Goal: Task Accomplishment & Management: Use online tool/utility

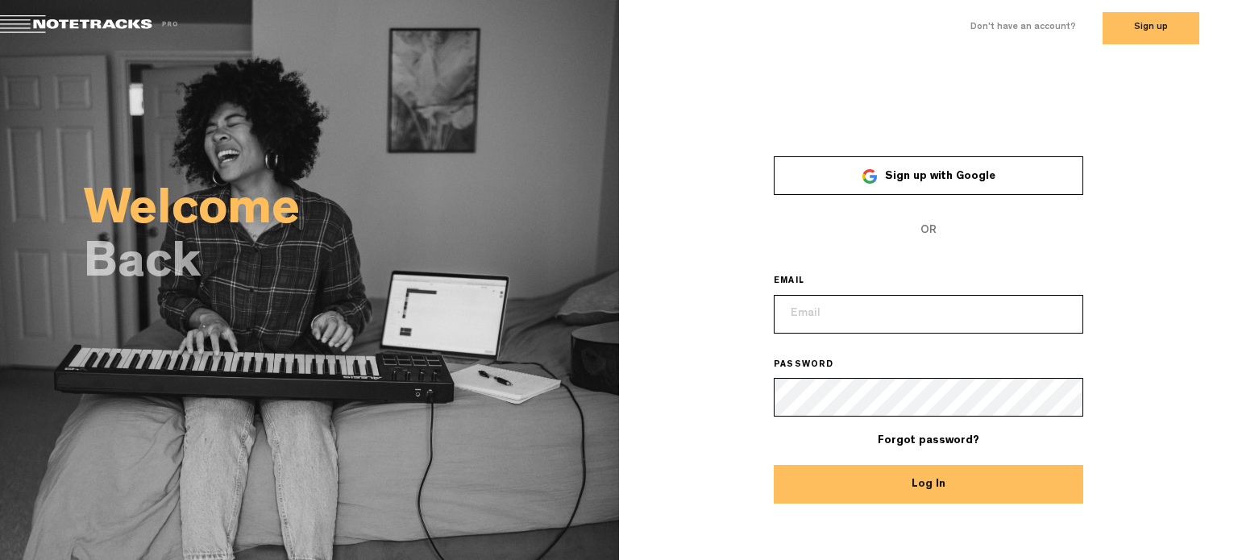
click at [964, 173] on span "Sign up with Google" at bounding box center [940, 176] width 110 height 11
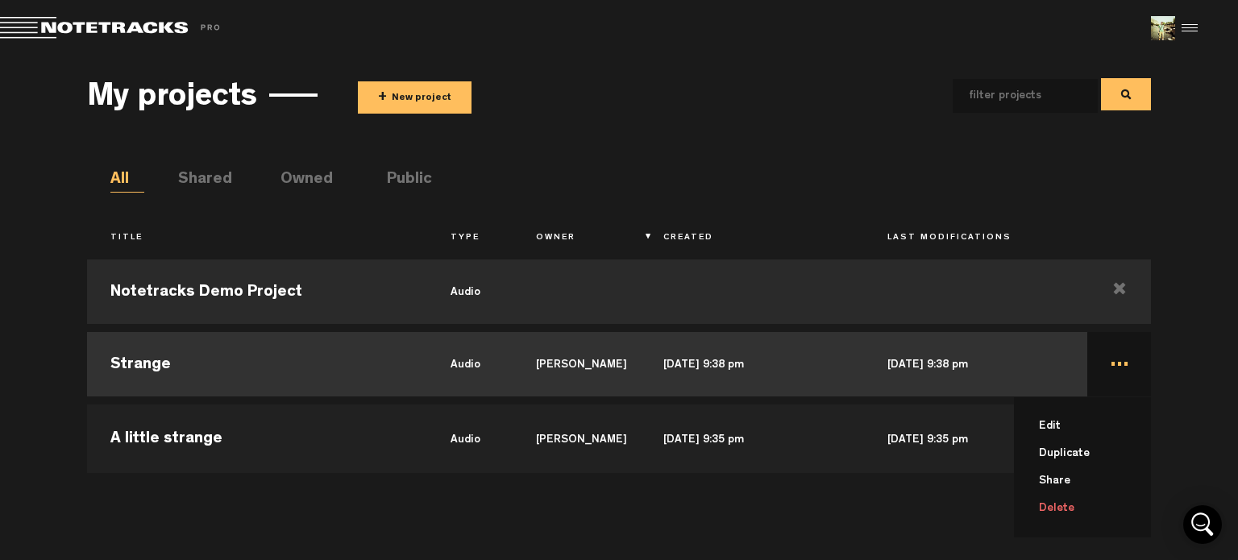
click at [1053, 509] on li "Delete" at bounding box center [1092, 508] width 118 height 27
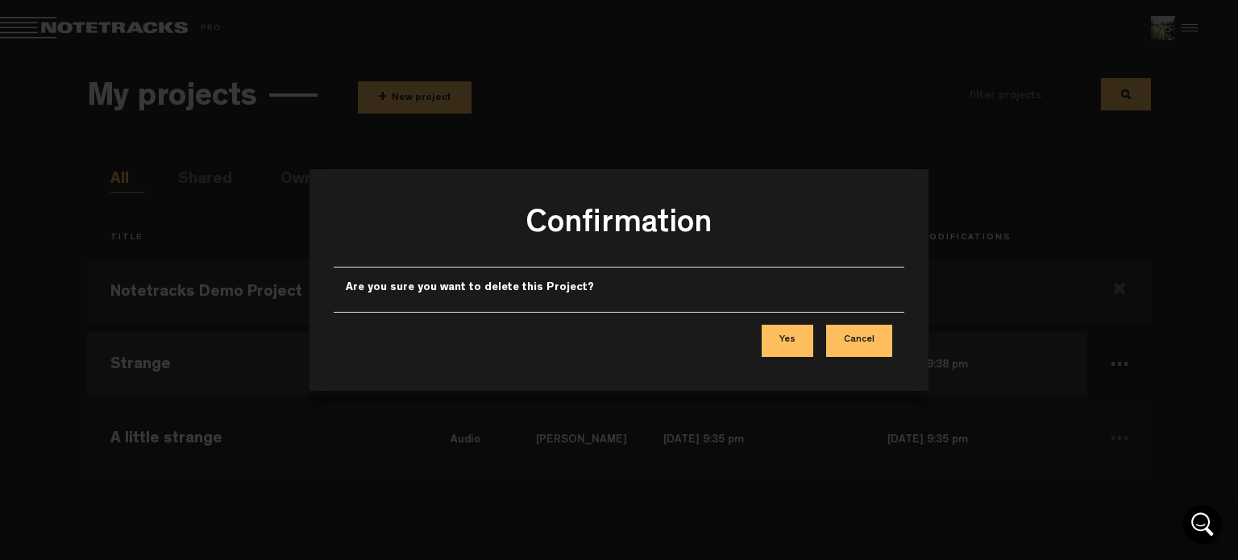
click at [793, 334] on button "Yes" at bounding box center [788, 341] width 52 height 32
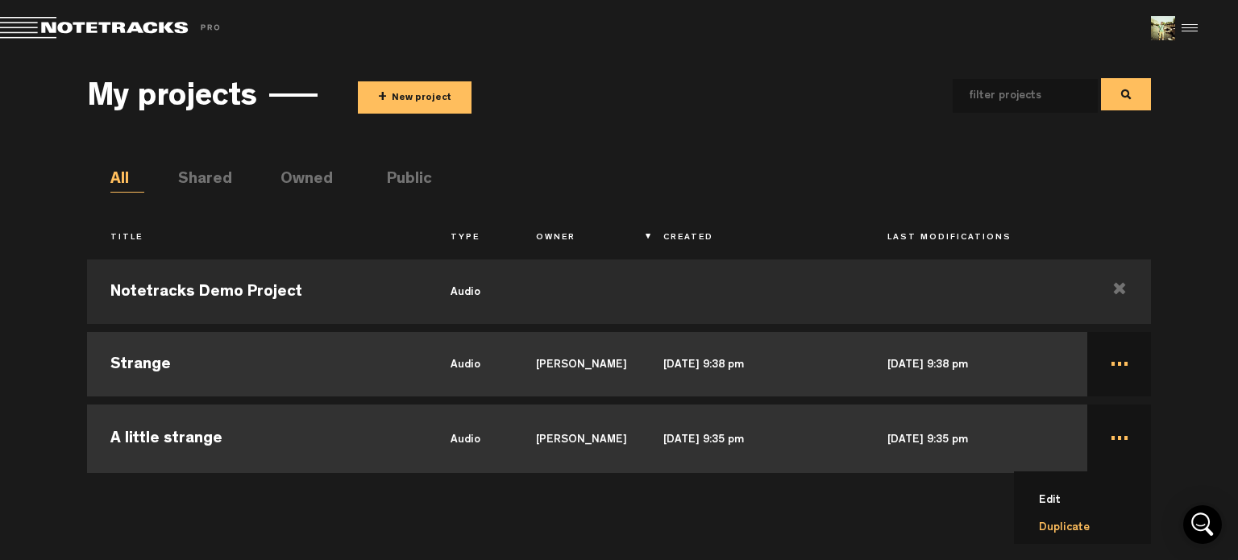
scroll to position [68, 0]
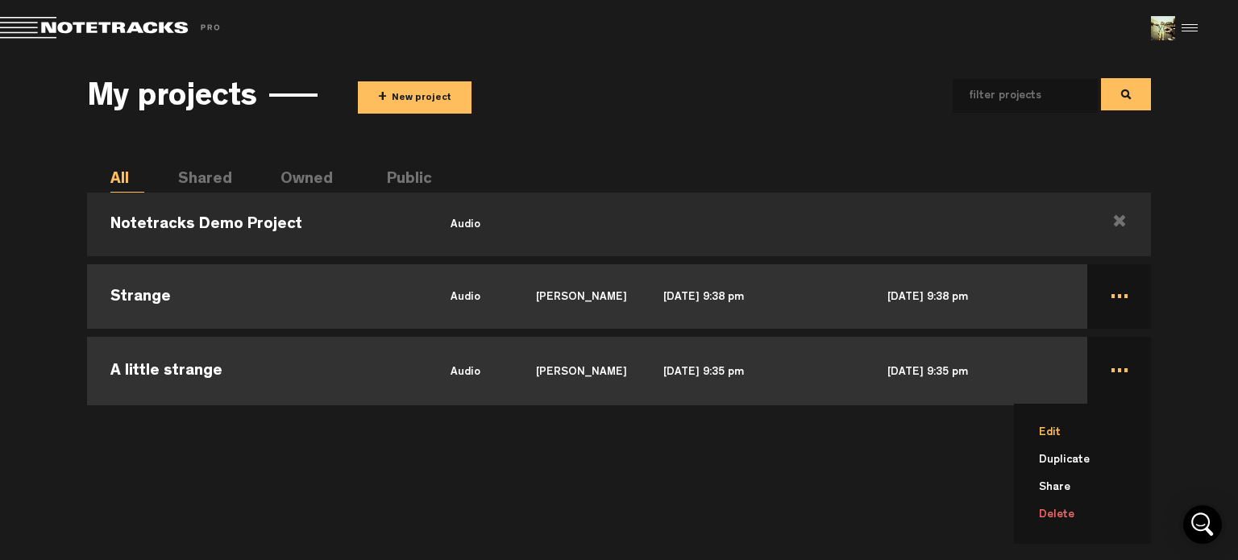
click at [1076, 428] on li "Edit" at bounding box center [1092, 432] width 118 height 27
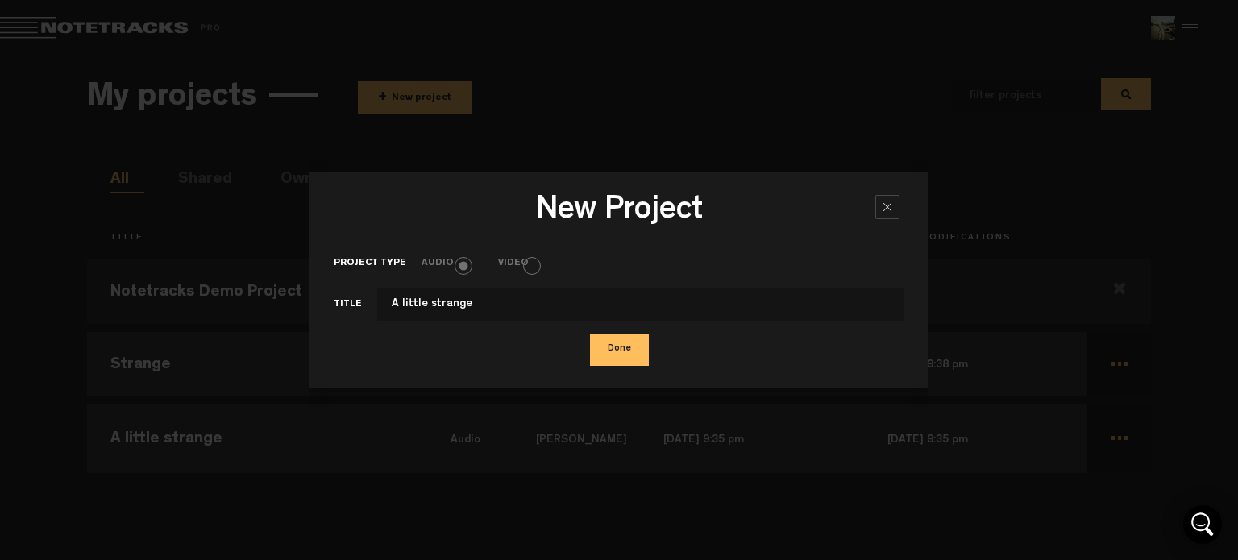
click at [619, 347] on button "Done" at bounding box center [619, 350] width 59 height 32
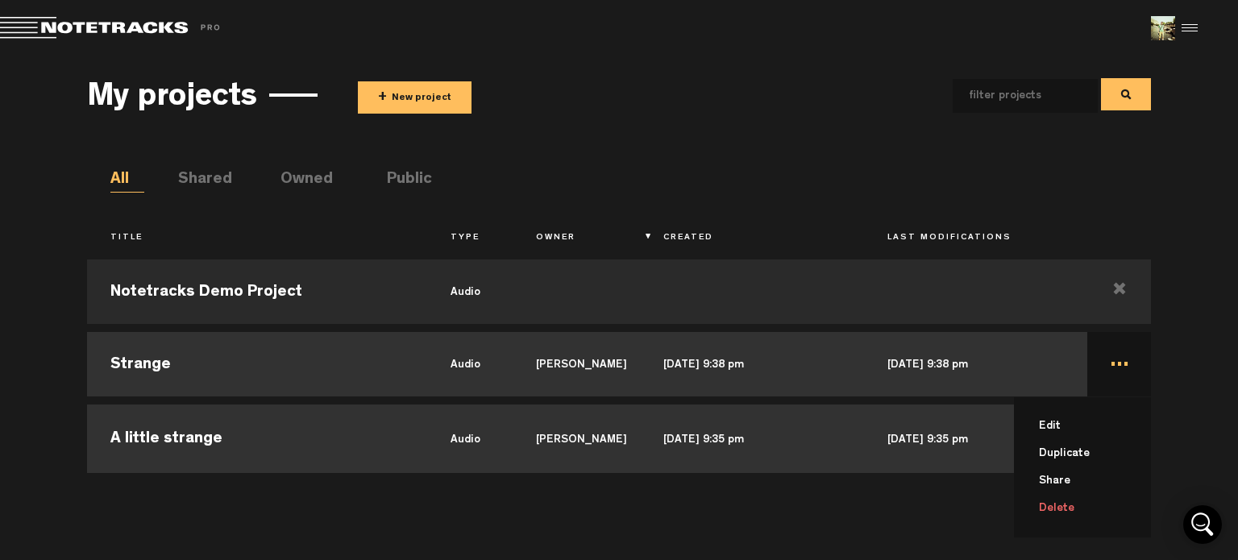
click at [1060, 508] on li "Delete" at bounding box center [1092, 508] width 118 height 27
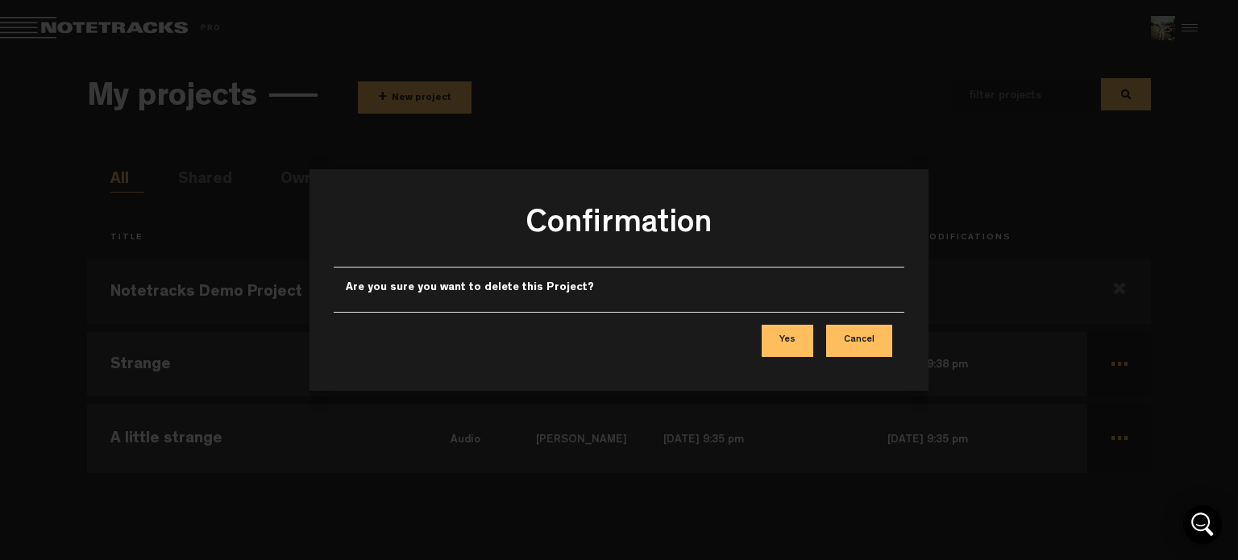
click at [796, 330] on button "Yes" at bounding box center [788, 341] width 52 height 32
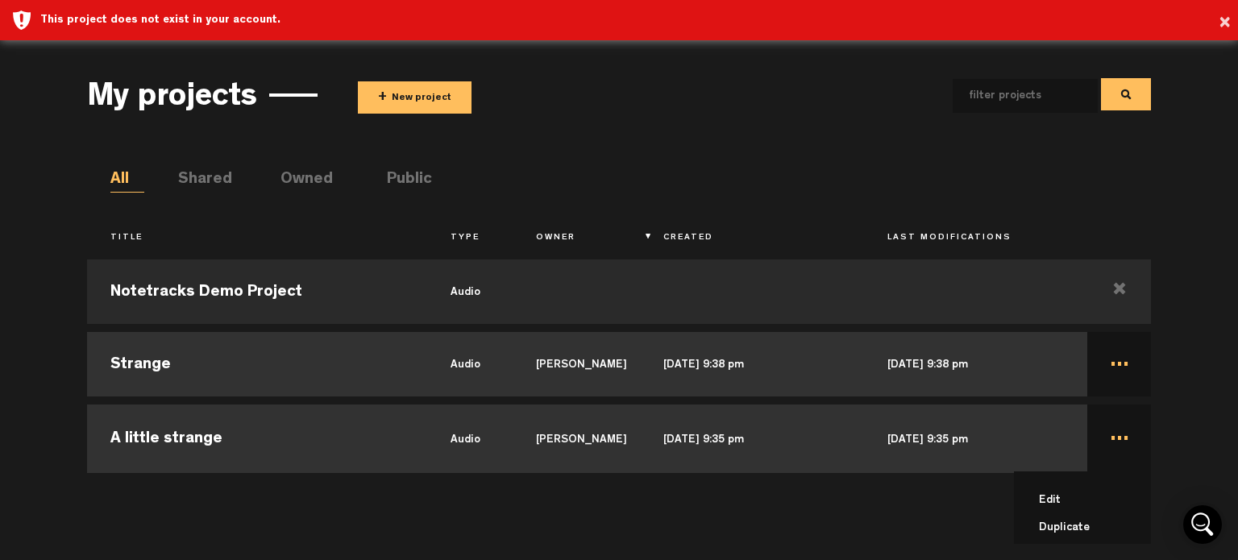
scroll to position [68, 0]
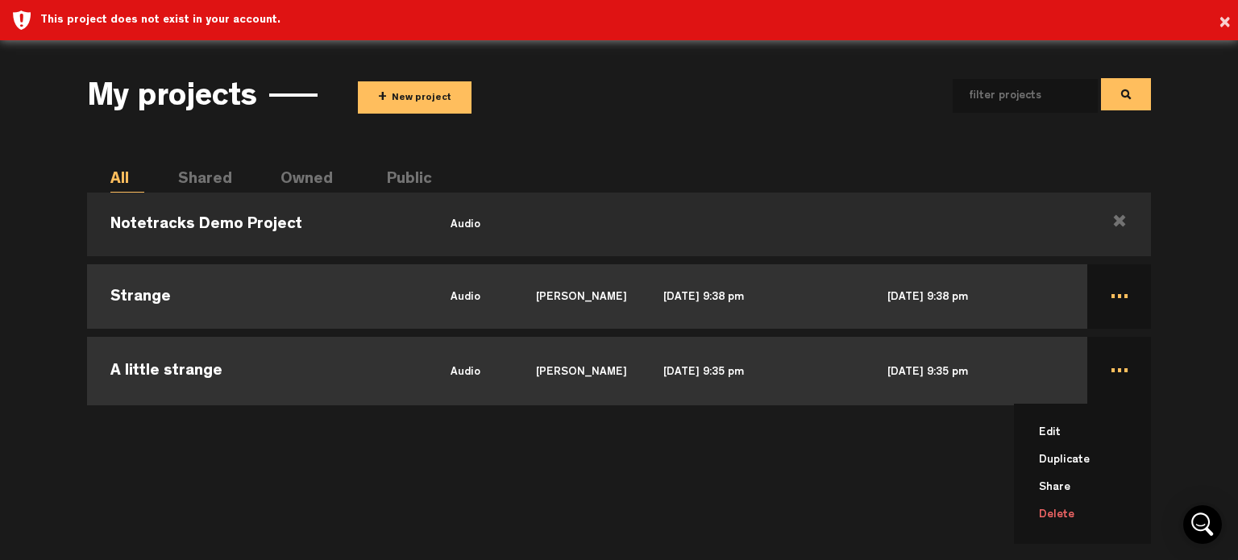
click at [1062, 518] on li "Delete" at bounding box center [1092, 514] width 118 height 27
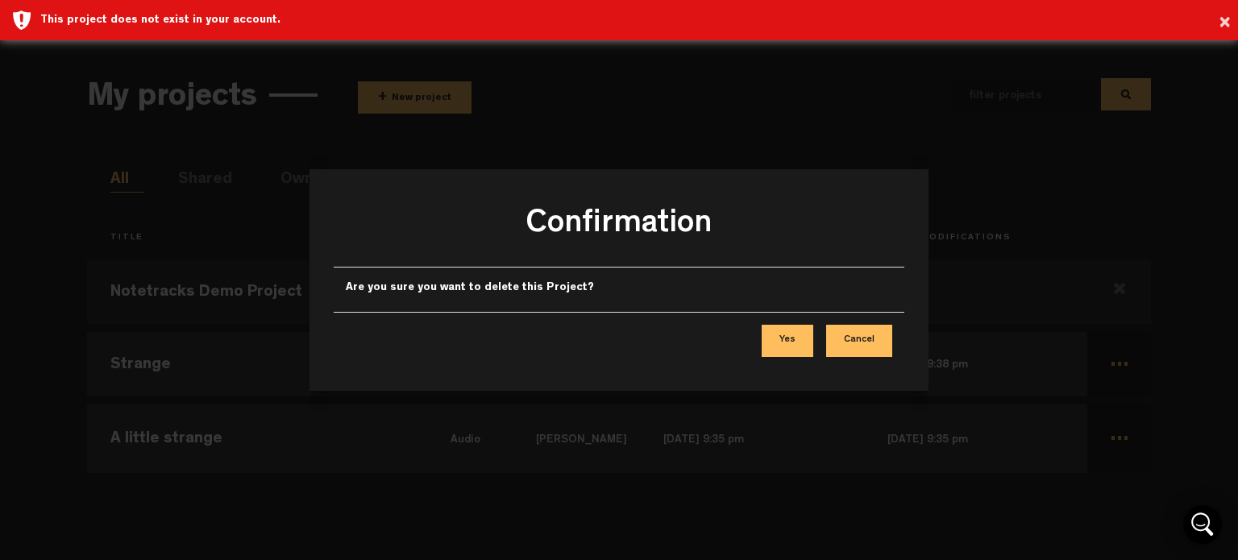
scroll to position [0, 0]
click at [777, 340] on button "Yes" at bounding box center [788, 341] width 52 height 32
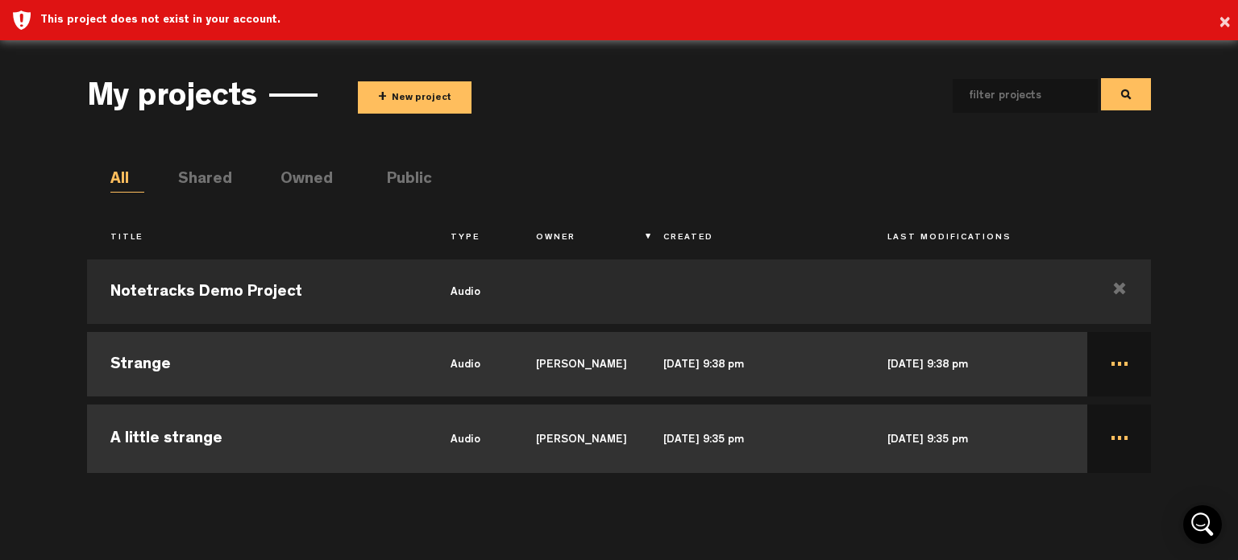
click at [432, 103] on button "+ New project" at bounding box center [415, 97] width 114 height 32
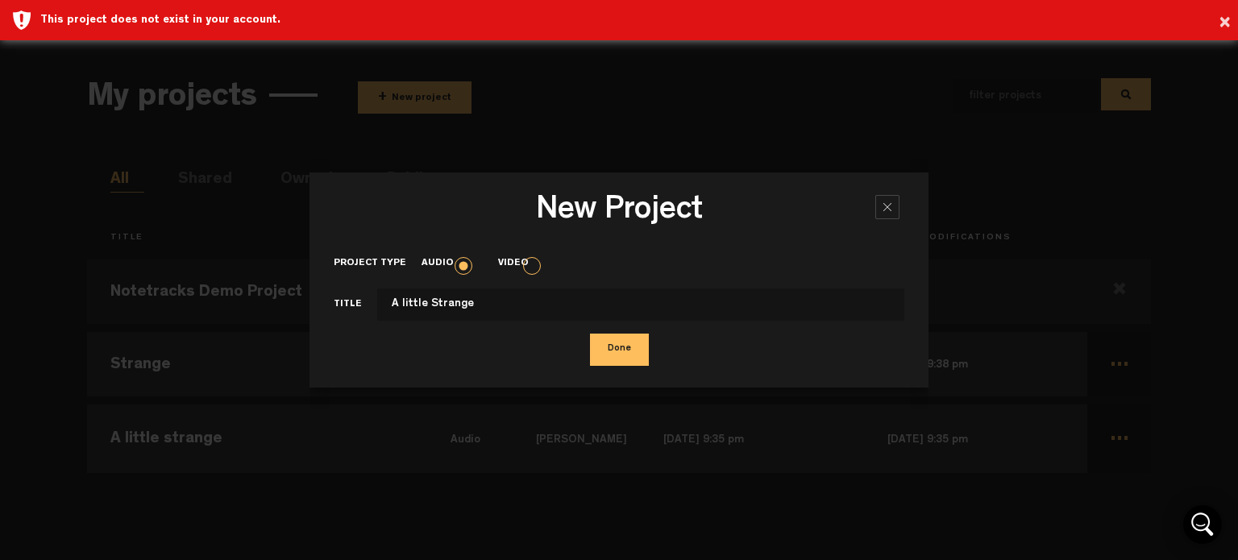
type input "A little Strange"
click at [590, 334] on button "Done" at bounding box center [619, 350] width 59 height 32
click at [612, 360] on button "Done" at bounding box center [619, 350] width 59 height 32
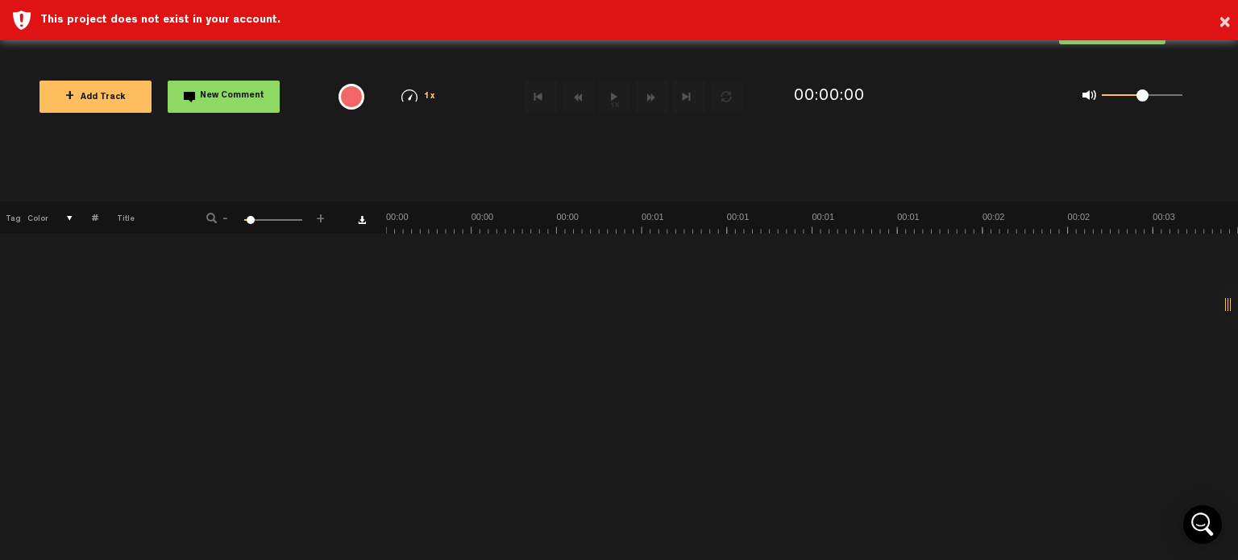
click at [87, 93] on span "+ Add Track" at bounding box center [95, 97] width 60 height 9
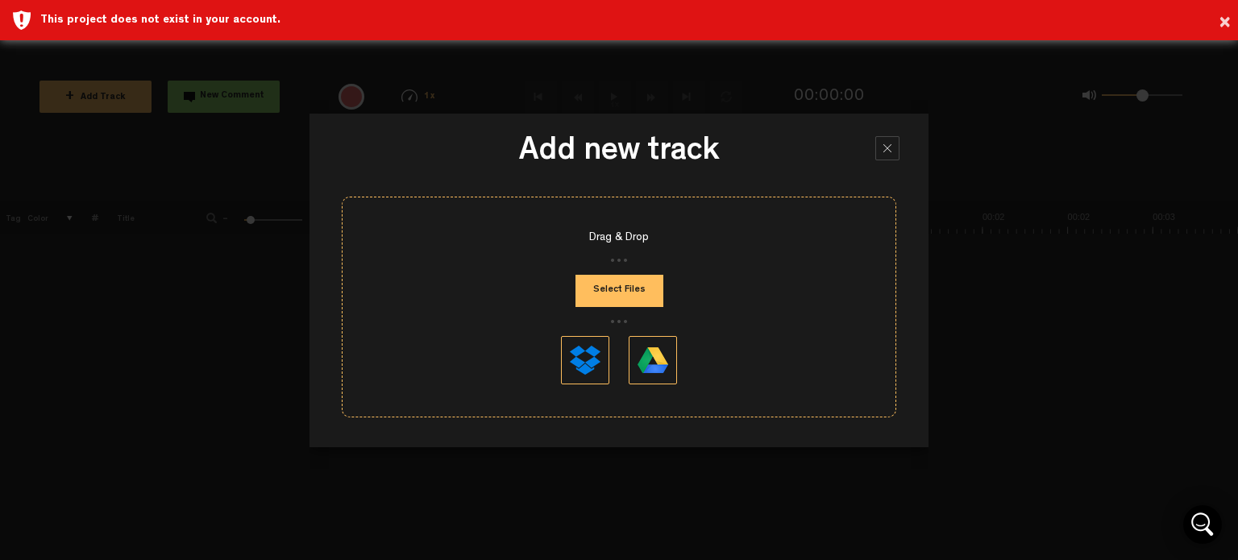
click at [593, 264] on div "Drag & Drop Select Files" at bounding box center [619, 307] width 555 height 221
click at [608, 280] on button "Select Files" at bounding box center [619, 291] width 88 height 32
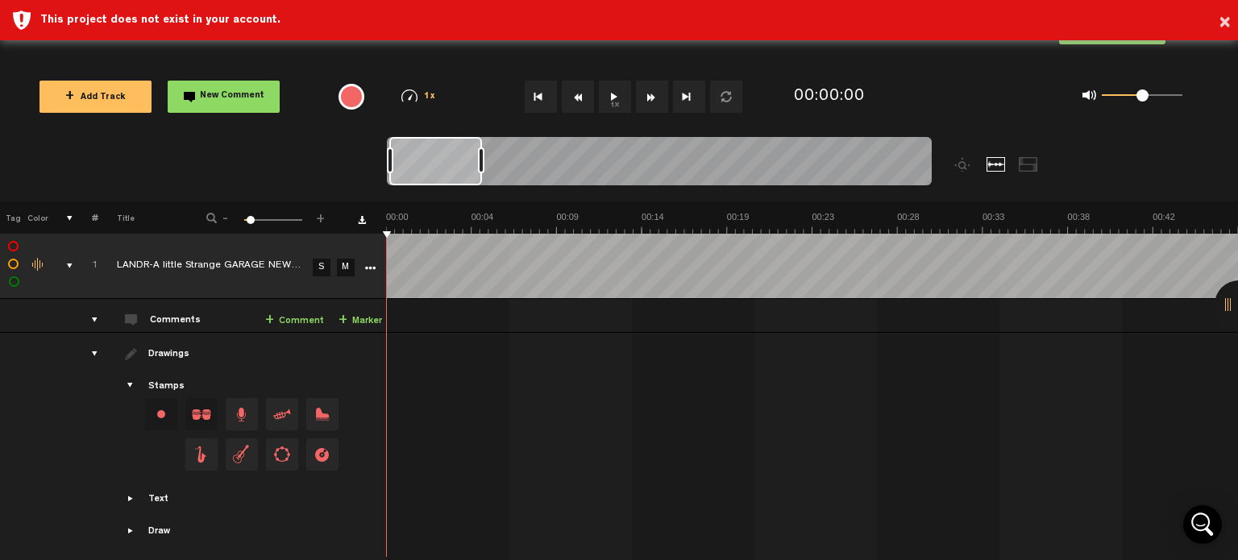
click at [616, 98] on button "1x" at bounding box center [615, 97] width 32 height 32
click at [368, 321] on link "+ Marker" at bounding box center [361, 321] width 44 height 19
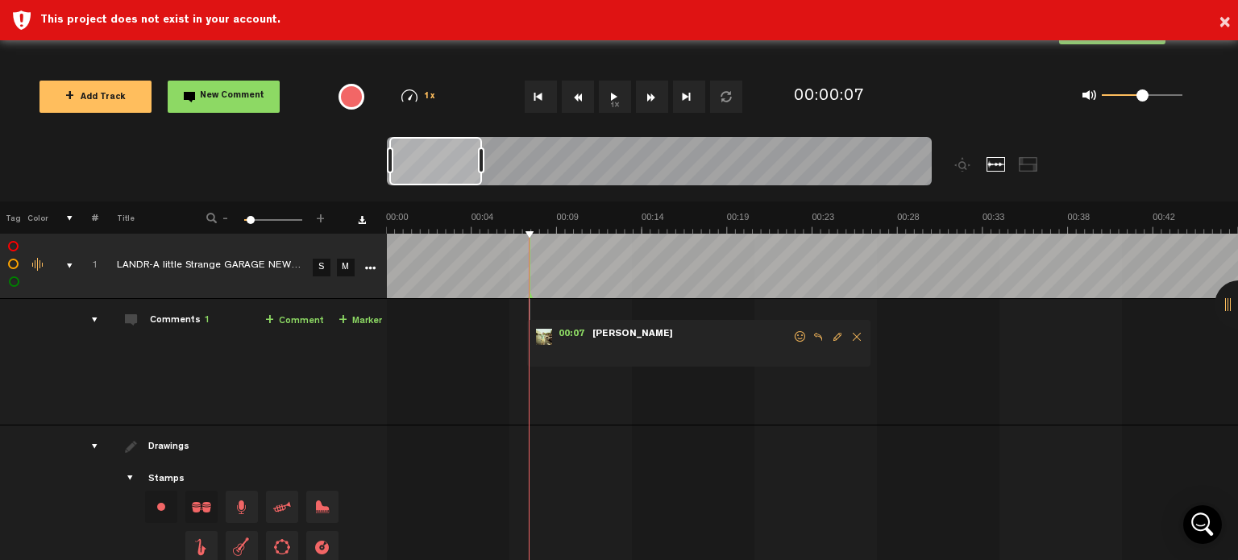
click at [606, 346] on span at bounding box center [692, 351] width 202 height 18
click at [835, 334] on span "Edit comment" at bounding box center [837, 336] width 19 height 11
type textarea "Intro"
click at [617, 102] on button "1x" at bounding box center [615, 97] width 32 height 32
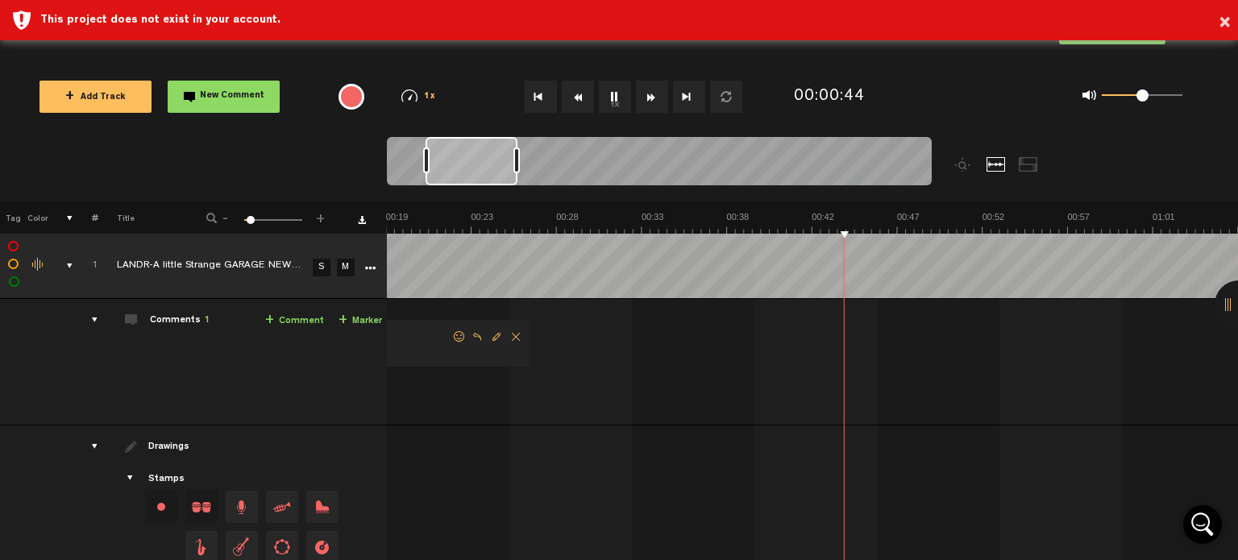
scroll to position [0, 682]
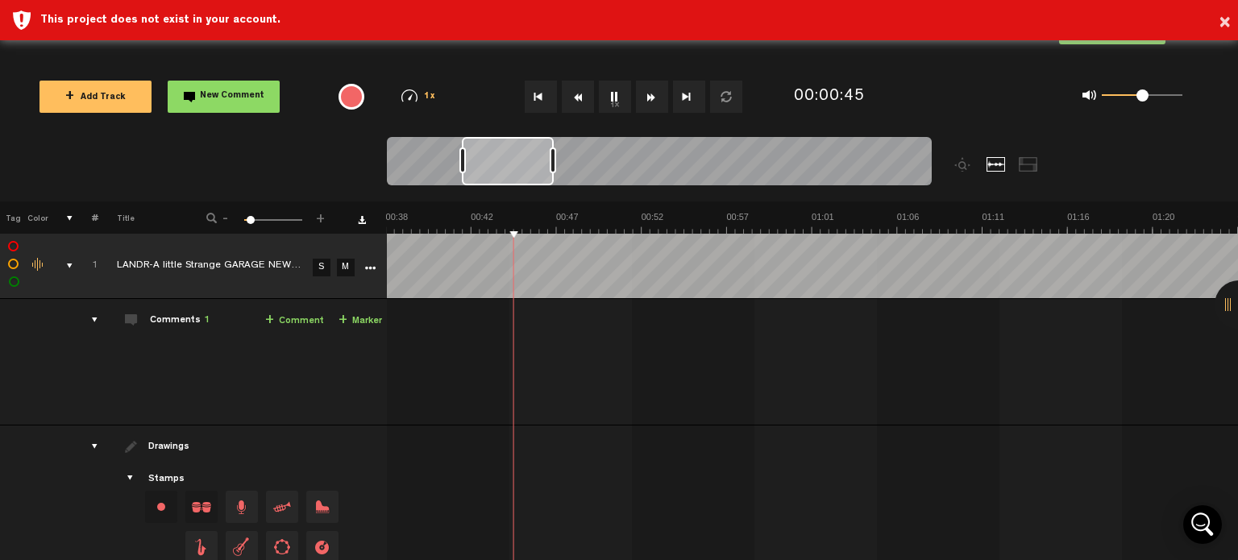
click at [512, 280] on td at bounding box center [813, 266] width 852 height 65
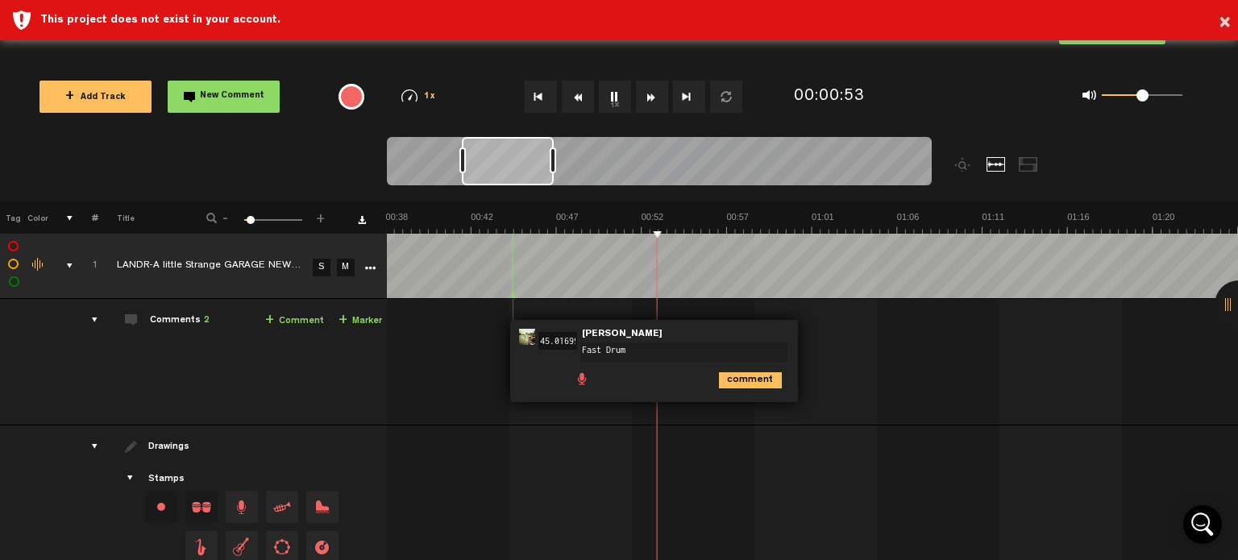
type textarea "Fast Drums"
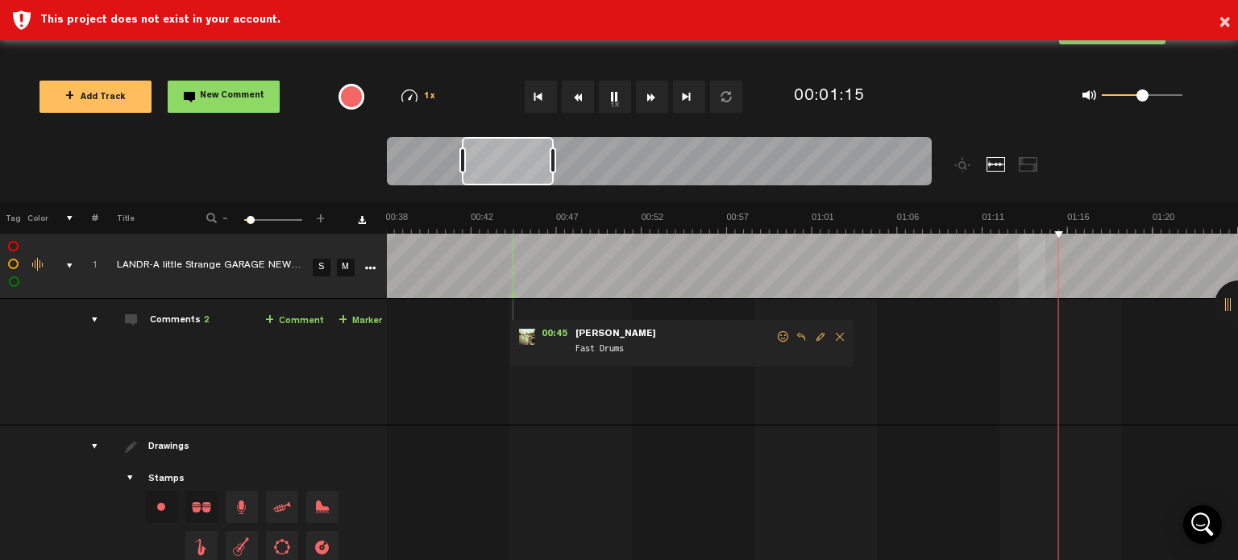
scroll to position [0, 785]
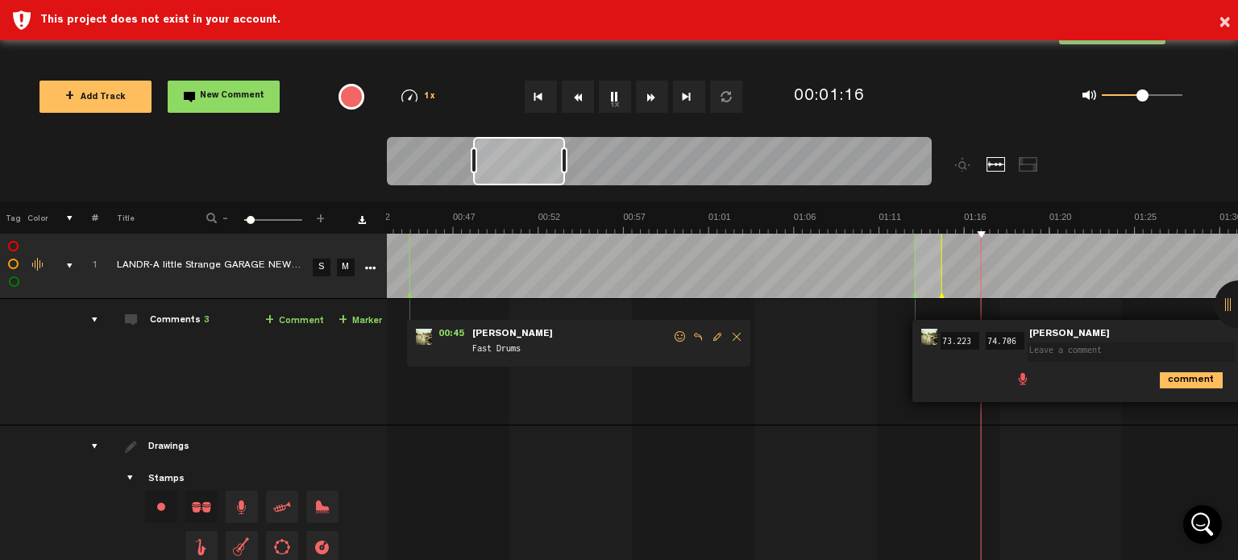
drag, startPoint x: 969, startPoint y: 298, endPoint x: 622, endPoint y: 105, distance: 396.9
click at [622, 105] on button "1x" at bounding box center [615, 97] width 32 height 32
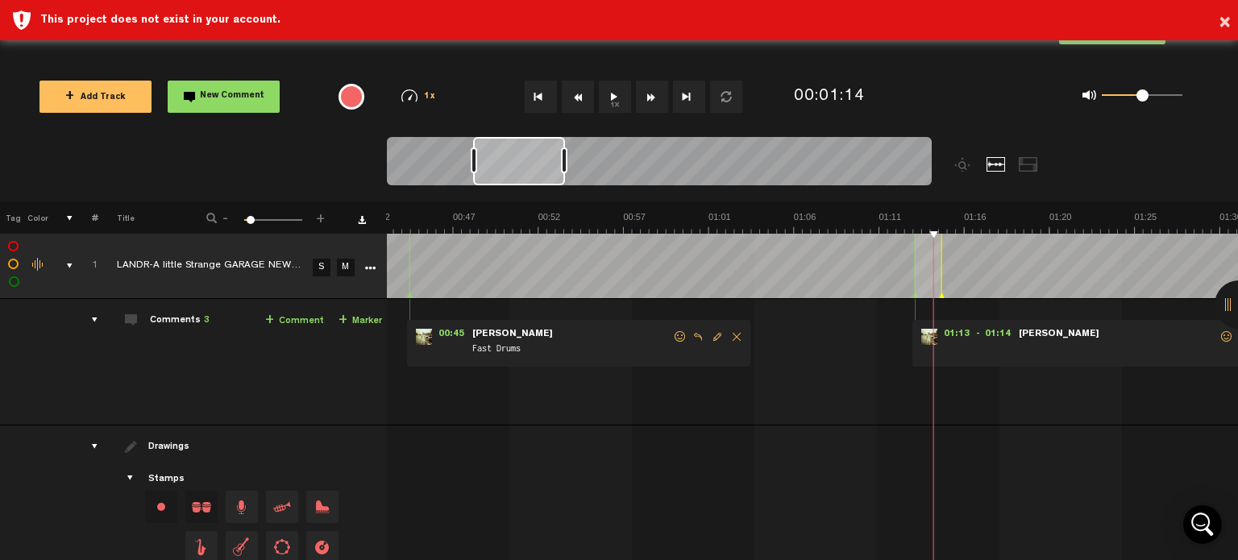
drag, startPoint x: 950, startPoint y: 310, endPoint x: 867, endPoint y: 420, distance: 137.5
click at [867, 421] on td "1 LANDR-A little Strange GARAGE NEW DRUMS-Warm-Low (1) S M LANDR-A little Stran…" at bounding box center [813, 362] width 852 height 127
drag, startPoint x: 1122, startPoint y: 338, endPoint x: 1093, endPoint y: 347, distance: 30.3
click at [1093, 347] on span at bounding box center [1117, 351] width 202 height 18
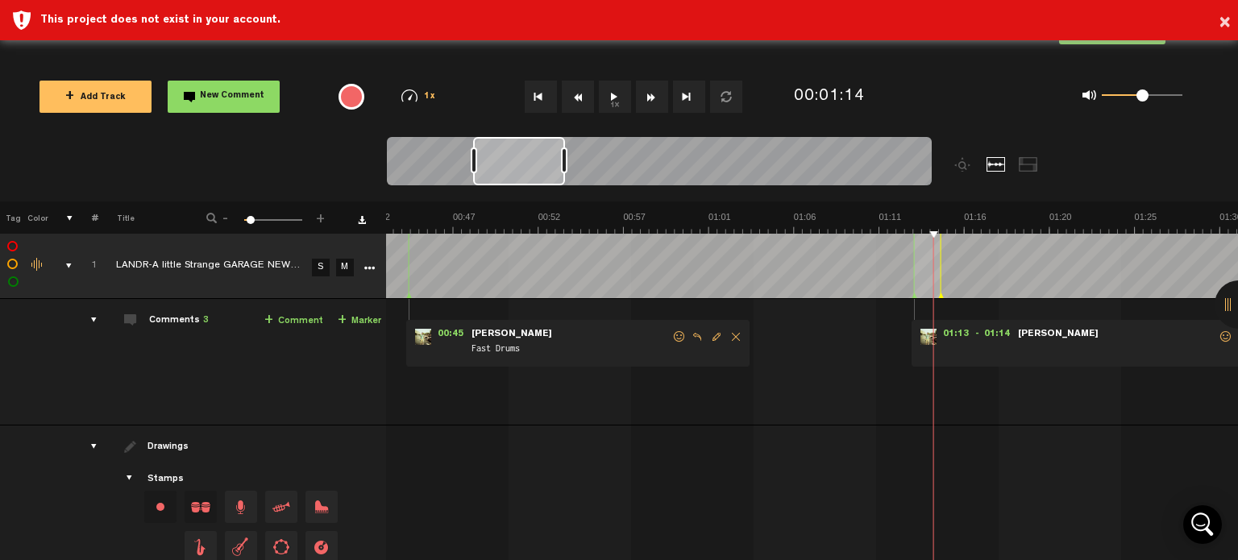
click at [1077, 344] on span at bounding box center [1117, 351] width 202 height 18
click at [1048, 337] on span "[PERSON_NAME]" at bounding box center [1058, 334] width 84 height 11
click at [1033, 330] on span "[PERSON_NAME]" at bounding box center [1058, 334] width 84 height 11
click at [1061, 334] on span "[PERSON_NAME]" at bounding box center [1058, 334] width 84 height 11
click at [1218, 334] on span at bounding box center [1226, 336] width 16 height 11
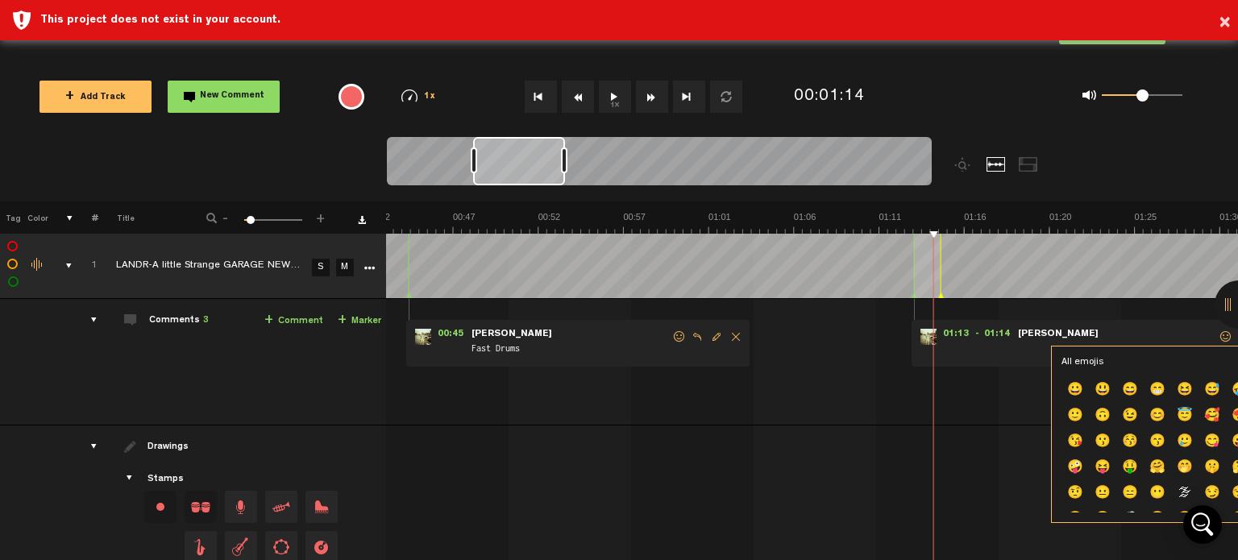
click at [1171, 340] on form at bounding box center [1117, 344] width 202 height 31
click at [1133, 330] on form at bounding box center [1117, 344] width 202 height 31
click at [1094, 334] on form at bounding box center [1117, 344] width 202 height 31
click at [185, 318] on div "Comments 3" at bounding box center [179, 321] width 60 height 14
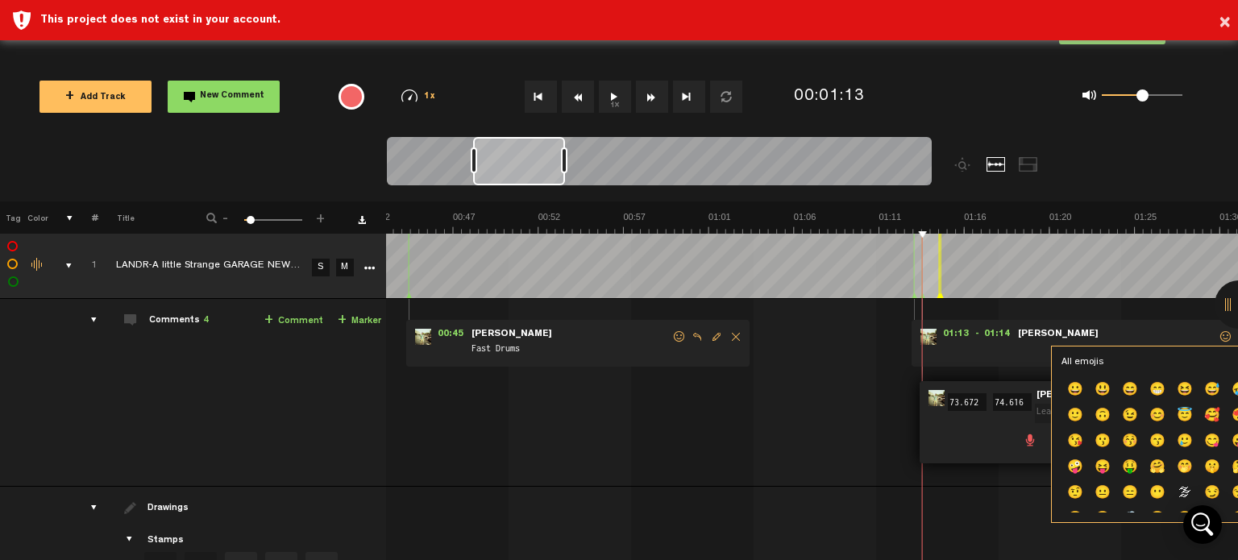
click at [857, 386] on td "1 LANDR-A little Strange GARAGE NEW DRUMS-Warm-Low (1) S M LANDR-A little Stran…" at bounding box center [812, 393] width 852 height 188
drag, startPoint x: 967, startPoint y: 407, endPoint x: 952, endPoint y: 407, distance: 15.3
click at [952, 406] on div "01:13 - 01:14 • Tom Welland: "" Tom Welland" at bounding box center [1112, 404] width 384 height 47
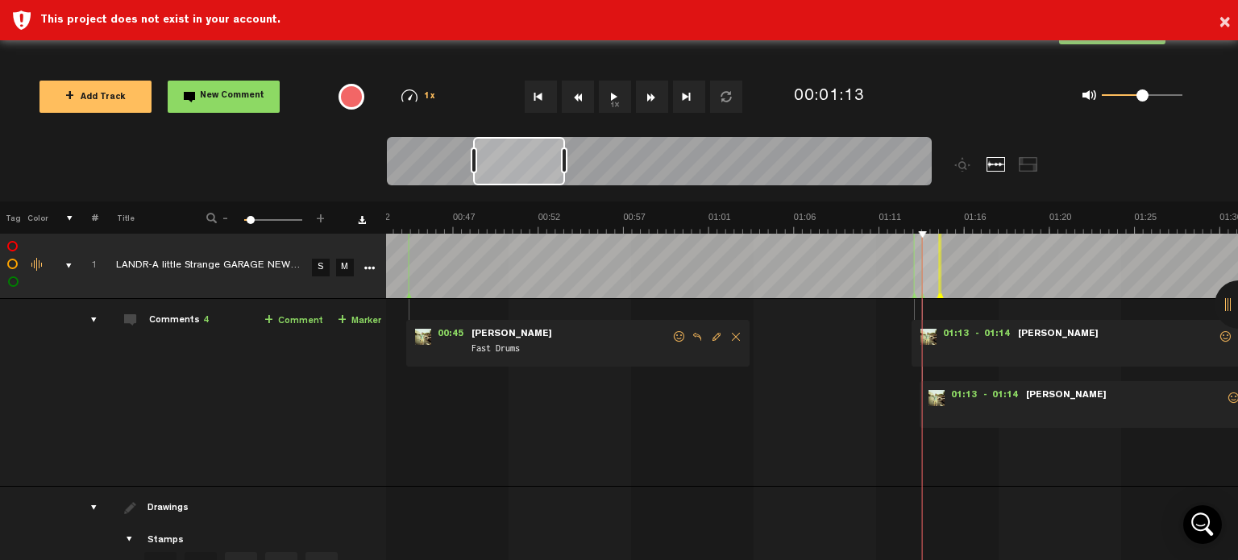
click at [364, 267] on icon "More" at bounding box center [369, 268] width 11 height 11
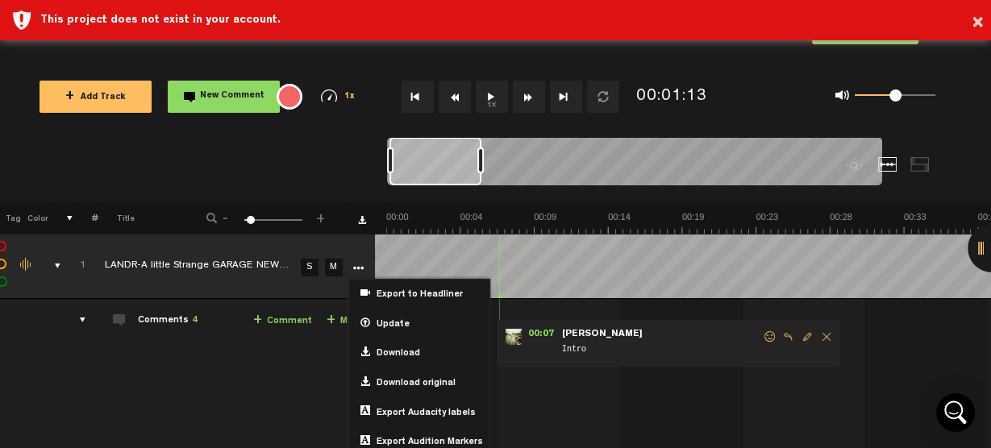
scroll to position [0, 0]
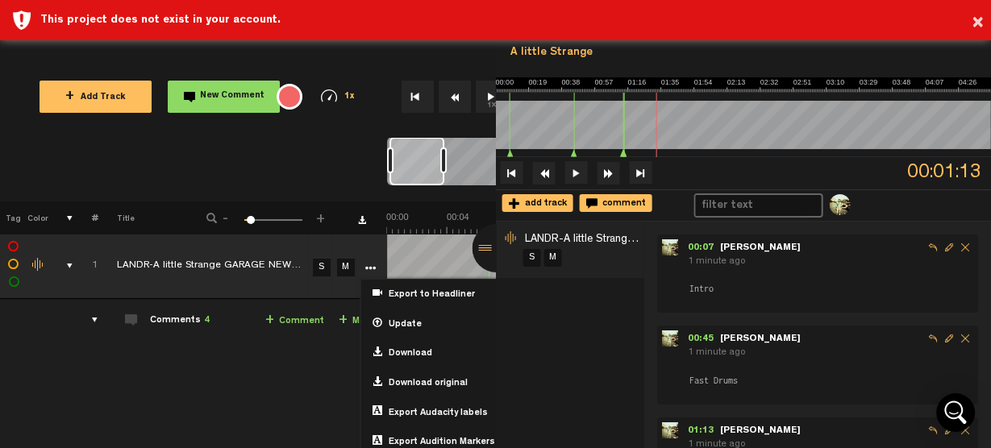
click at [622, 149] on div at bounding box center [744, 131] width 496 height 79
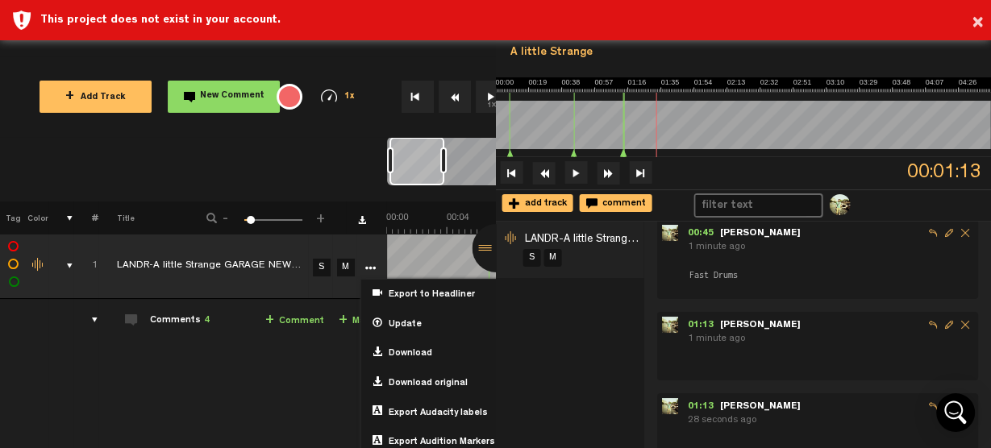
scroll to position [129, 0]
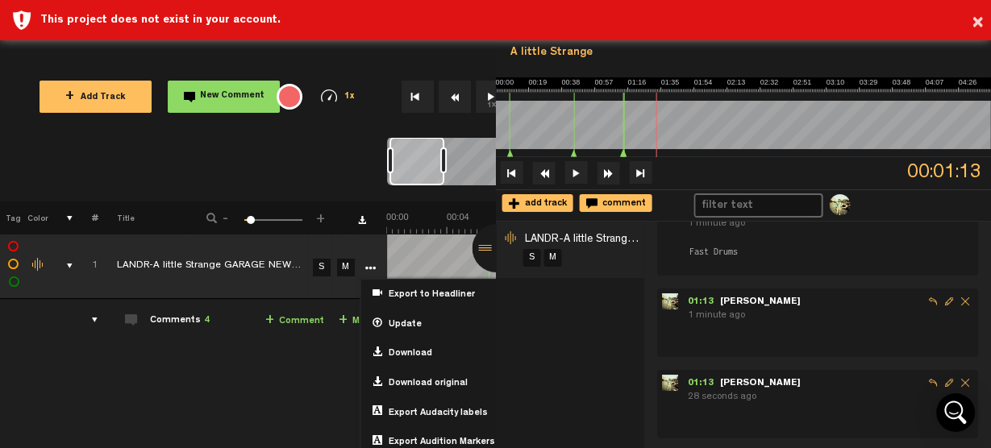
click at [957, 301] on span "Delete comment" at bounding box center [965, 301] width 16 height 16
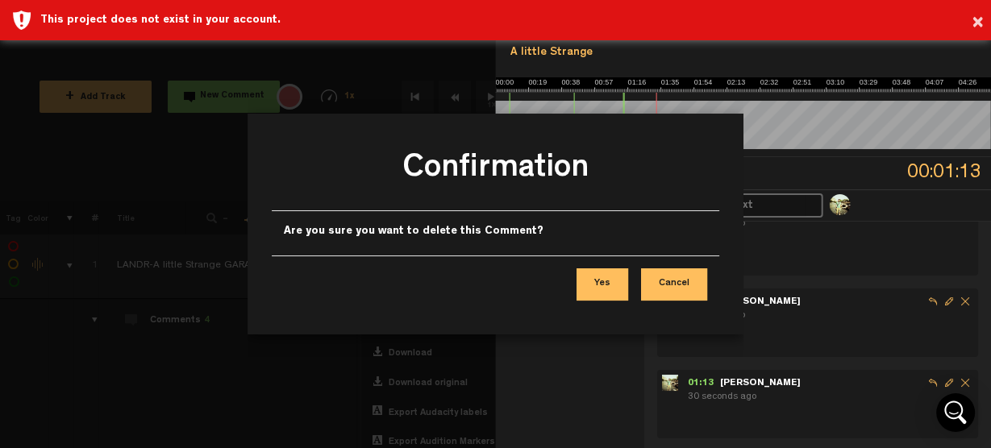
click at [612, 282] on button "Yes" at bounding box center [602, 284] width 52 height 32
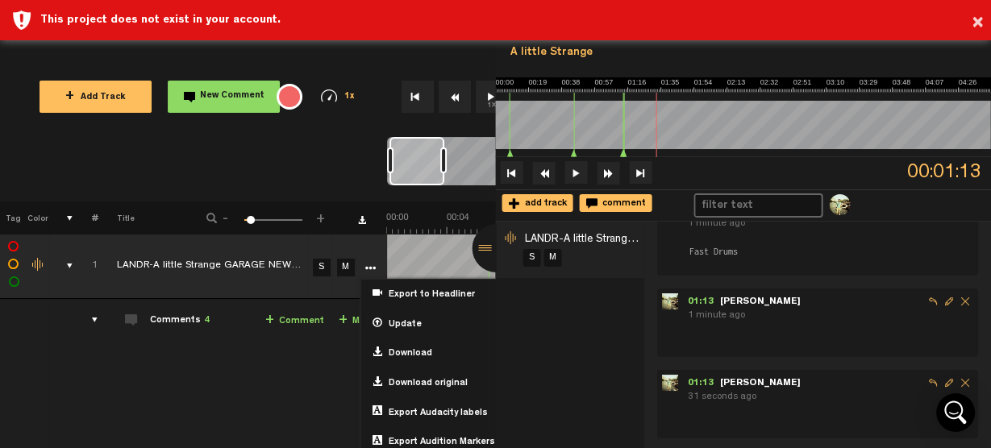
scroll to position [64, 0]
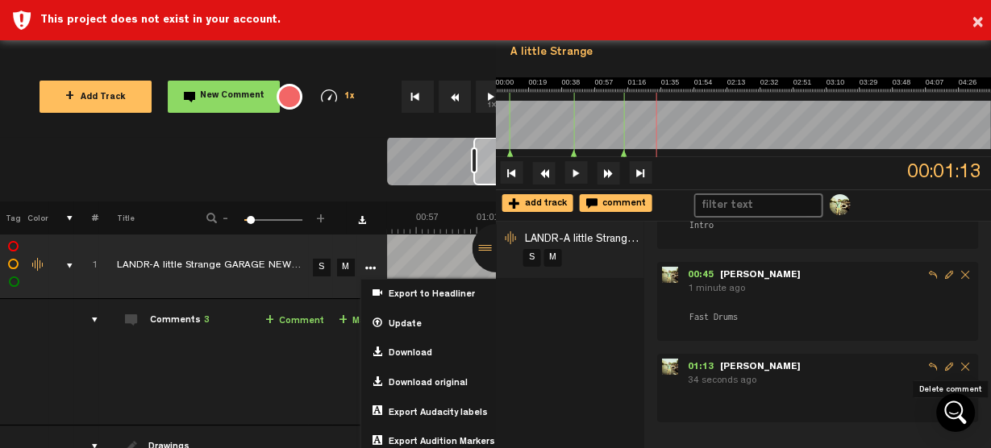
click at [957, 362] on span "Delete comment" at bounding box center [965, 367] width 16 height 16
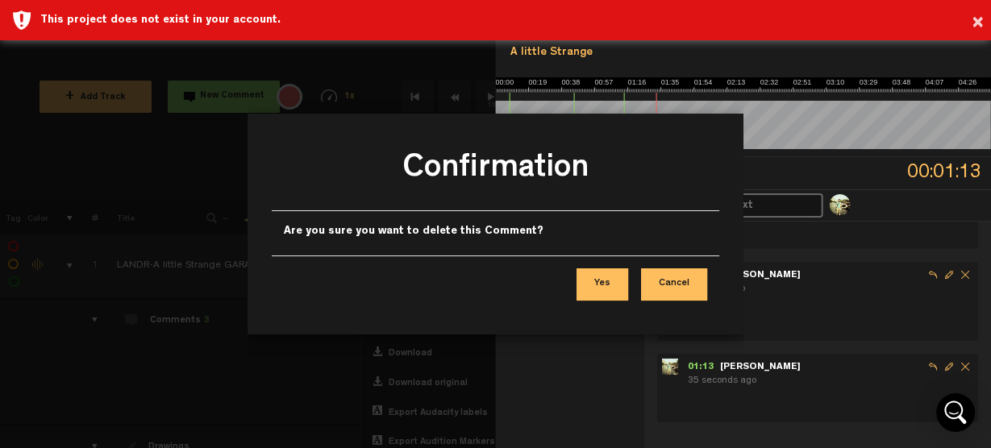
click at [616, 283] on button "Yes" at bounding box center [602, 284] width 52 height 32
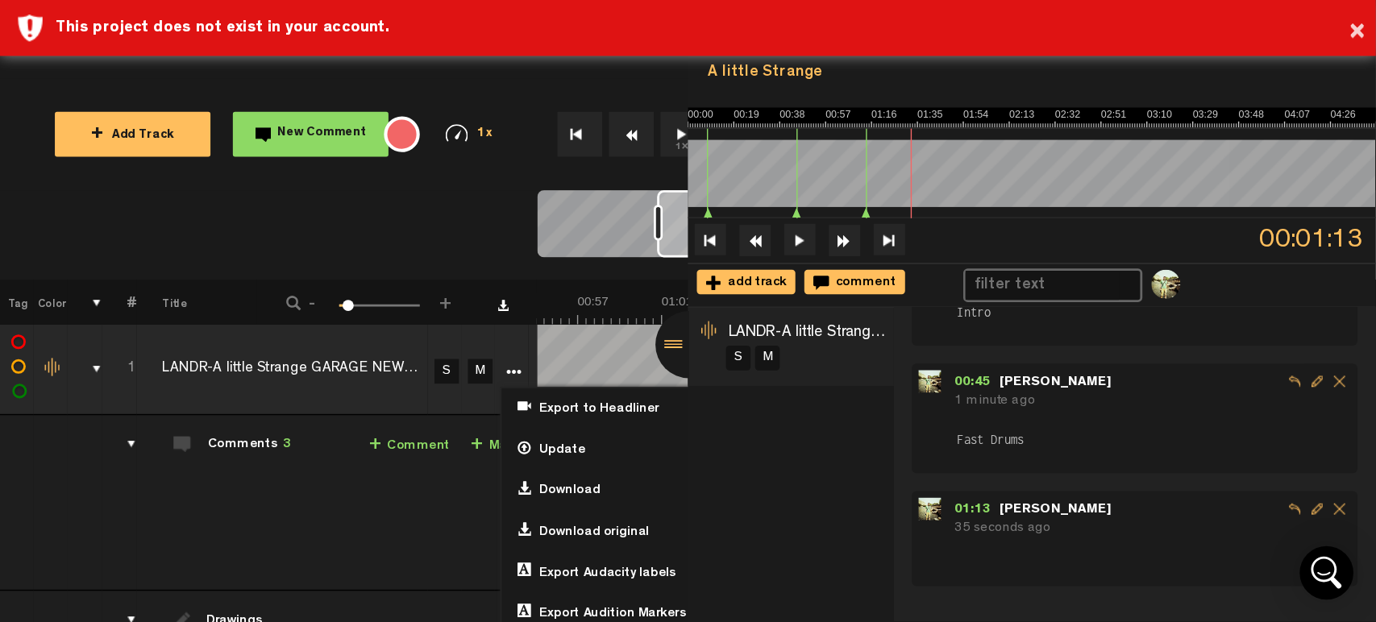
scroll to position [0, 0]
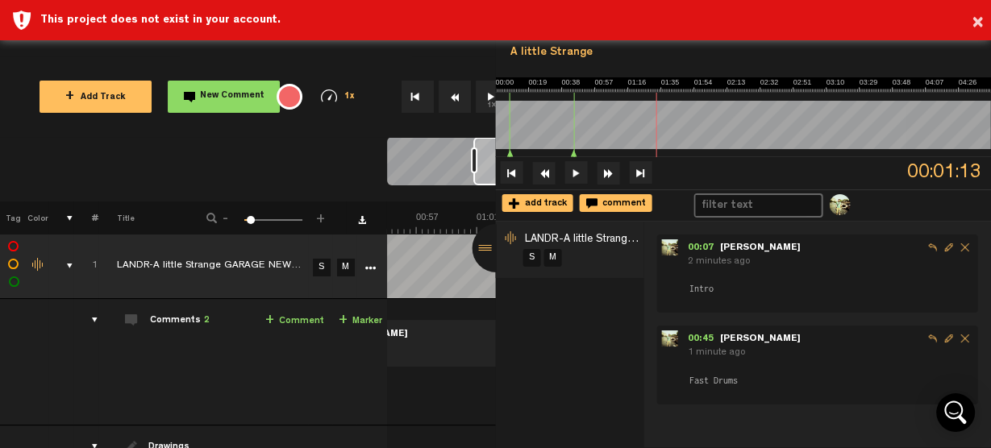
drag, startPoint x: 625, startPoint y: 56, endPoint x: 656, endPoint y: 80, distance: 39.2
click at [625, 56] on div "A little Strange" at bounding box center [743, 53] width 483 height 28
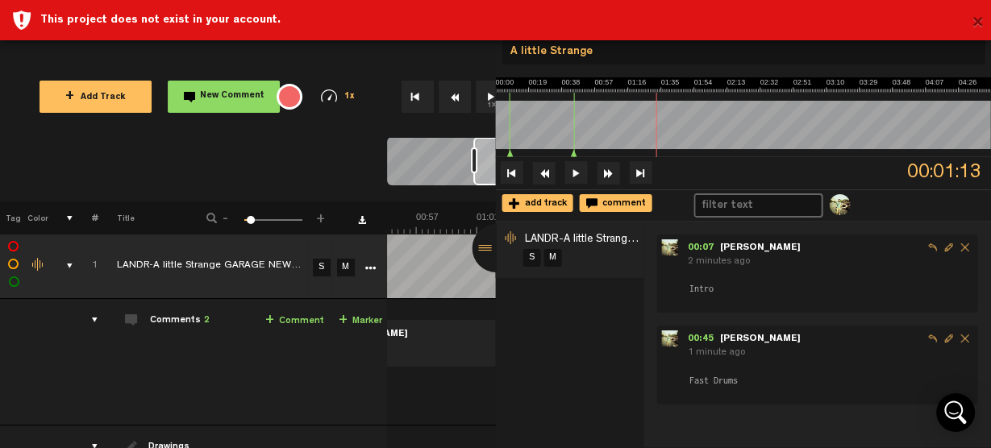
click at [975, 21] on button "×" at bounding box center [977, 23] width 12 height 32
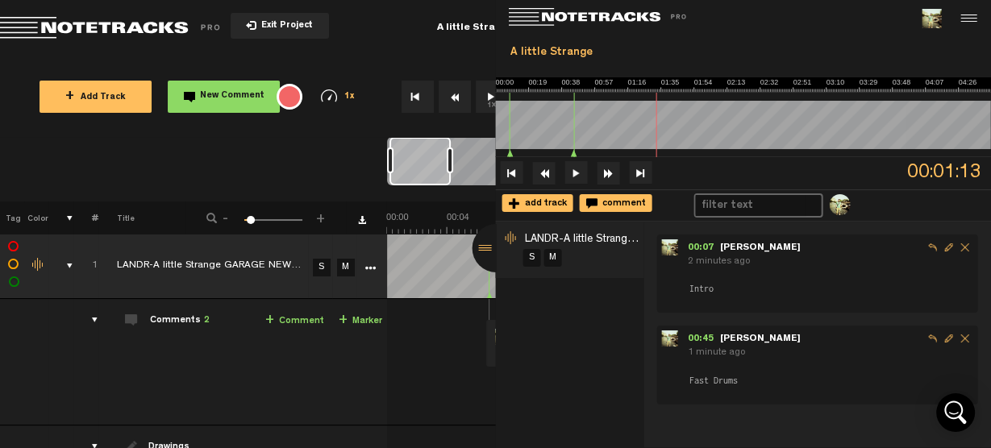
click at [207, 262] on div "Click to edit the title" at bounding box center [222, 267] width 210 height 16
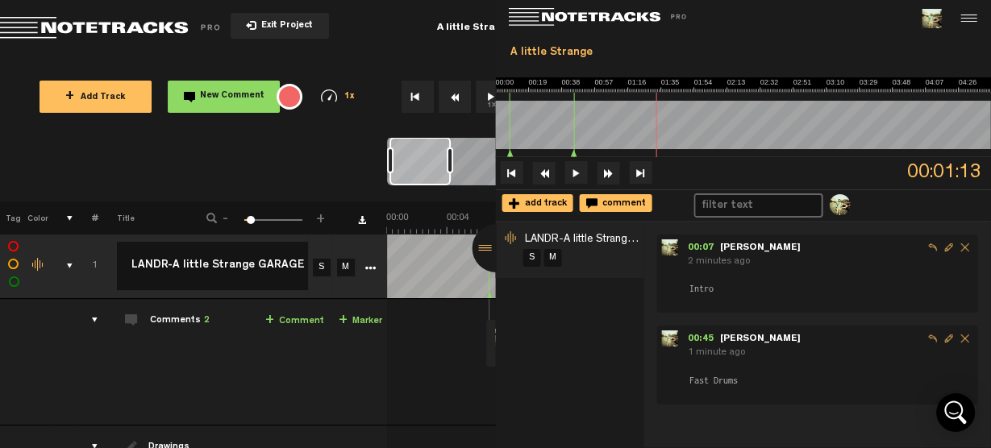
scroll to position [0, 123]
click at [98, 285] on td "completed LANDR-A little Strange GARAGE NEW DRUMS-Warm-Low (1) LANDR-A little S…" at bounding box center [203, 266] width 210 height 65
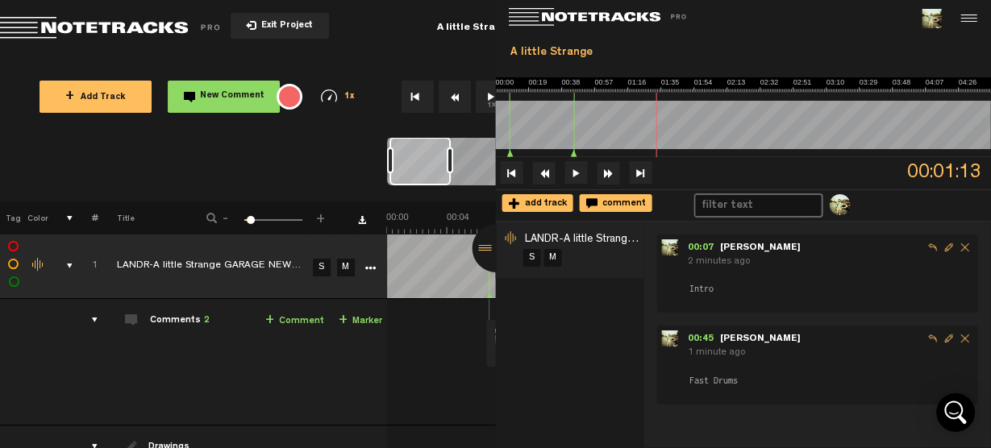
click at [231, 220] on span "-" at bounding box center [225, 216] width 13 height 10
click at [229, 220] on span "-" at bounding box center [225, 216] width 13 height 10
click at [226, 220] on span "-" at bounding box center [225, 216] width 13 height 10
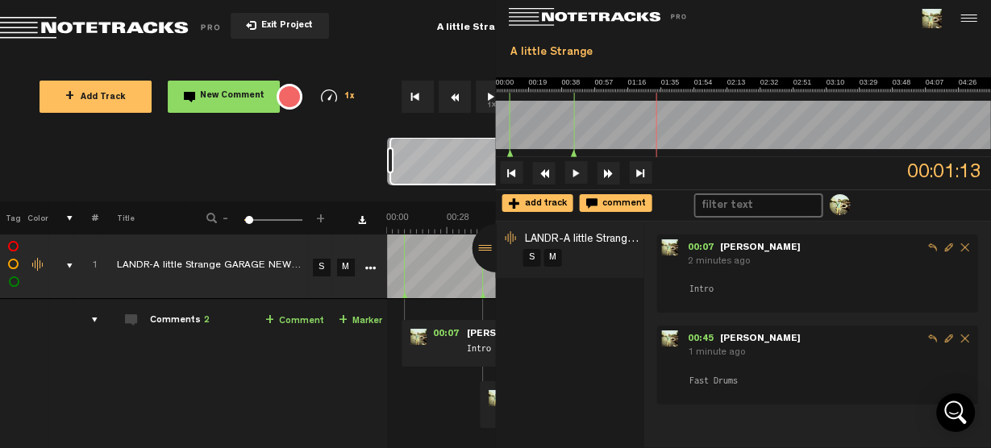
click at [226, 220] on span "-" at bounding box center [225, 216] width 13 height 10
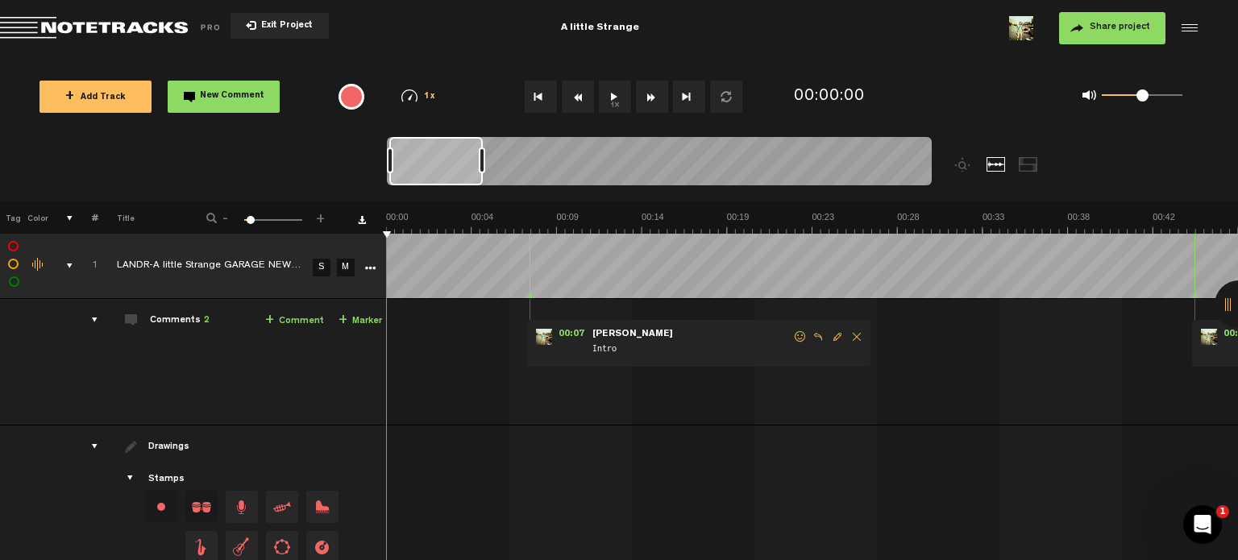
click at [368, 267] on icon "More" at bounding box center [369, 268] width 11 height 11
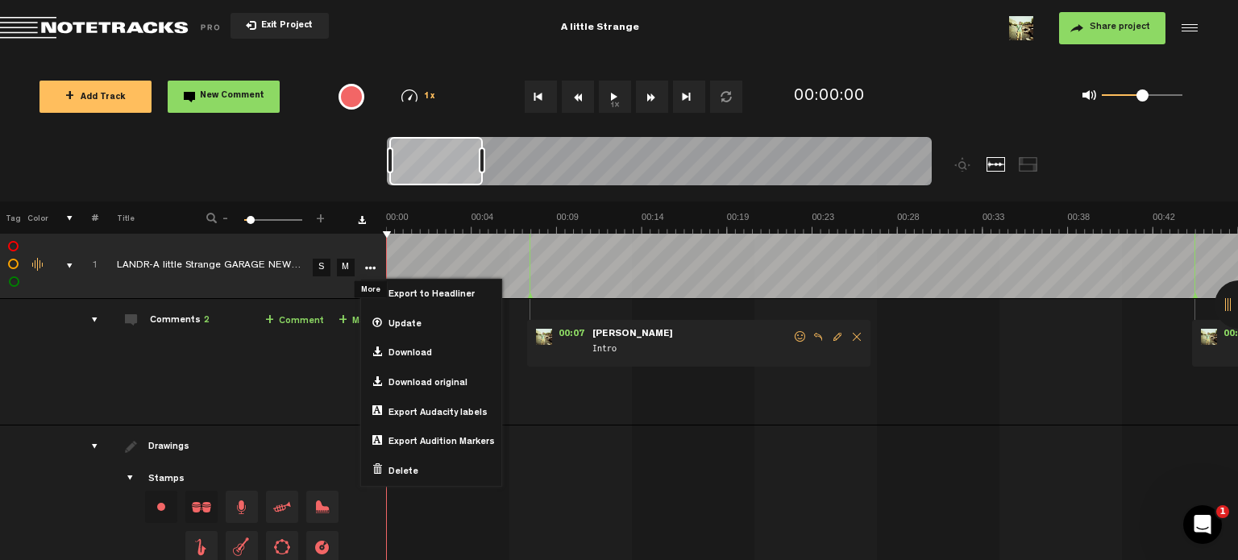
click at [368, 267] on icon "More" at bounding box center [369, 268] width 11 height 11
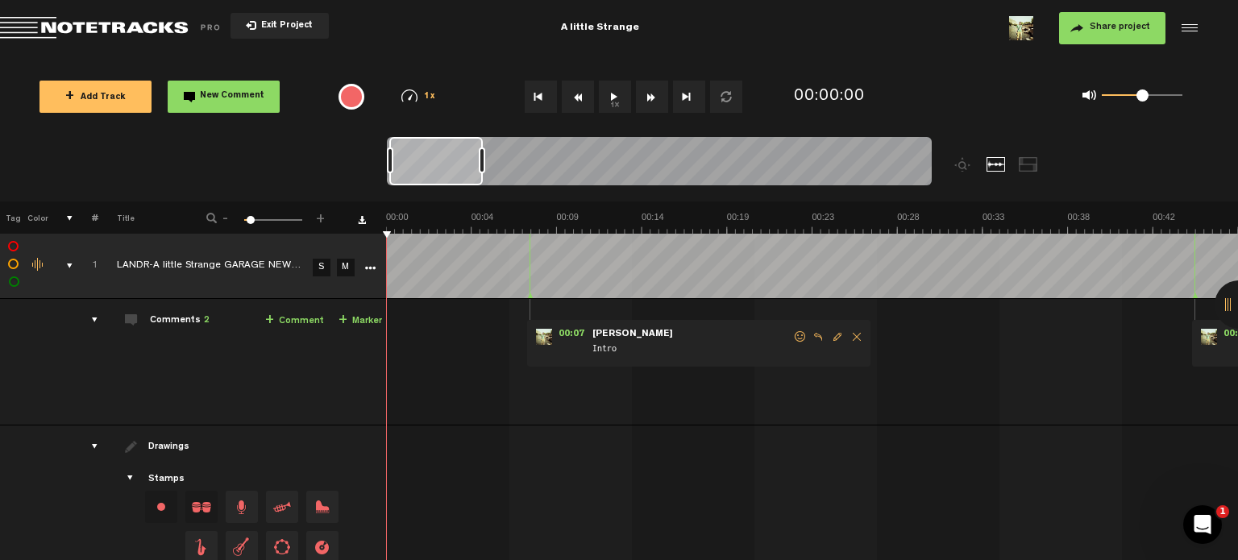
click at [361, 317] on link "+ Marker" at bounding box center [361, 321] width 44 height 19
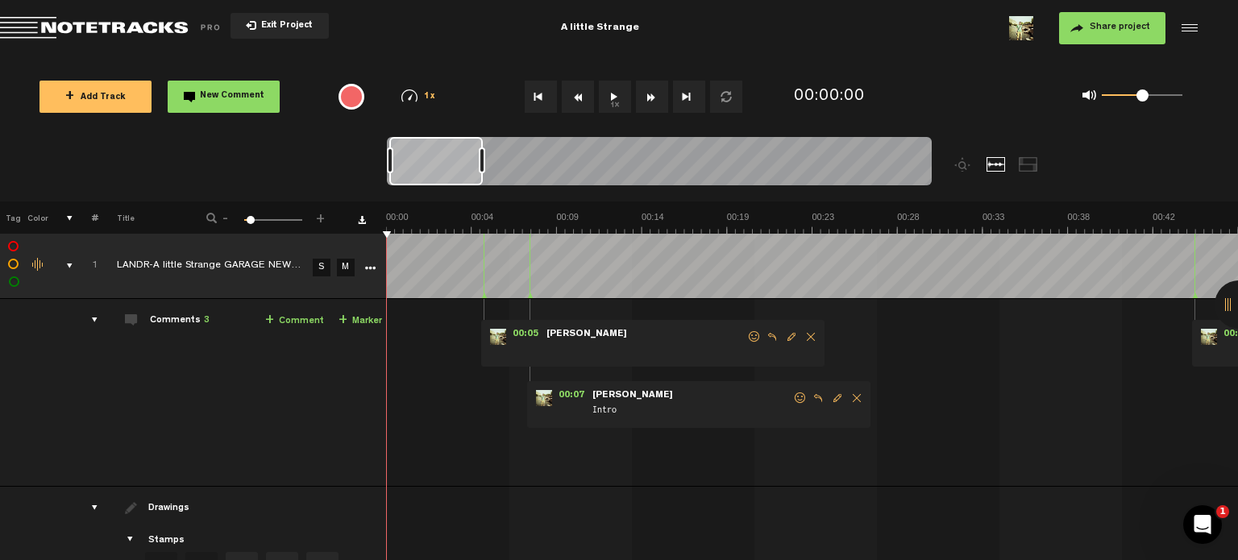
drag, startPoint x: 392, startPoint y: 295, endPoint x: 484, endPoint y: 300, distance: 92.0
click at [484, 300] on tbody "1 LANDR-A little Strange GARAGE NEW DRUMS-Warm-Low (1) S M Export to Headliner …" at bounding box center [619, 475] width 1239 height 482
click at [996, 157] on div at bounding box center [996, 164] width 19 height 15
click at [1189, 37] on div at bounding box center [1187, 28] width 24 height 24
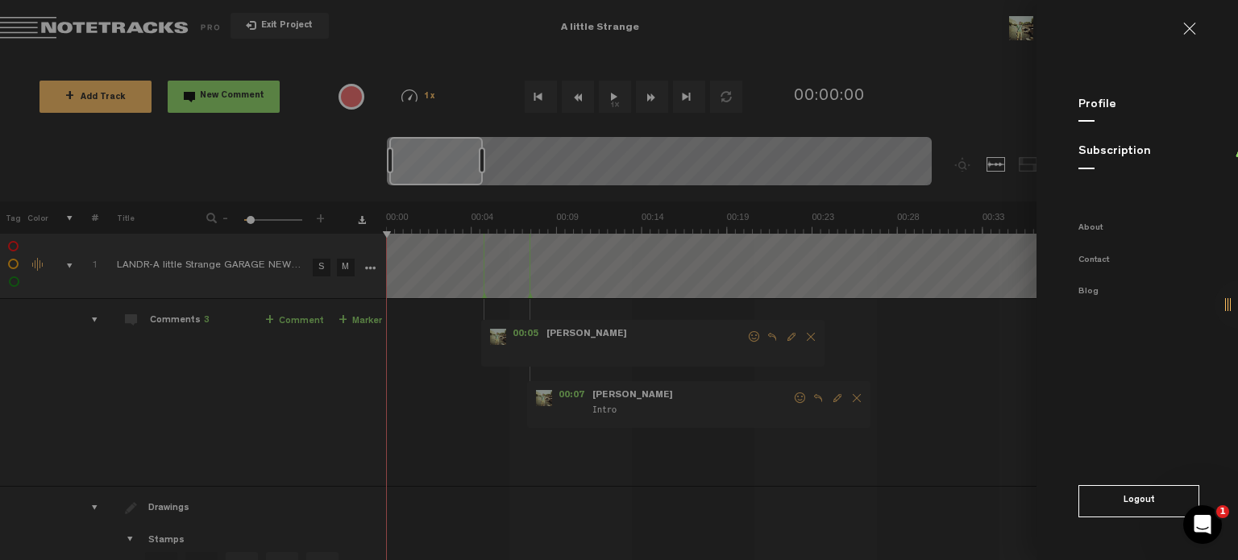
click at [1196, 29] on link at bounding box center [1196, 29] width 26 height 13
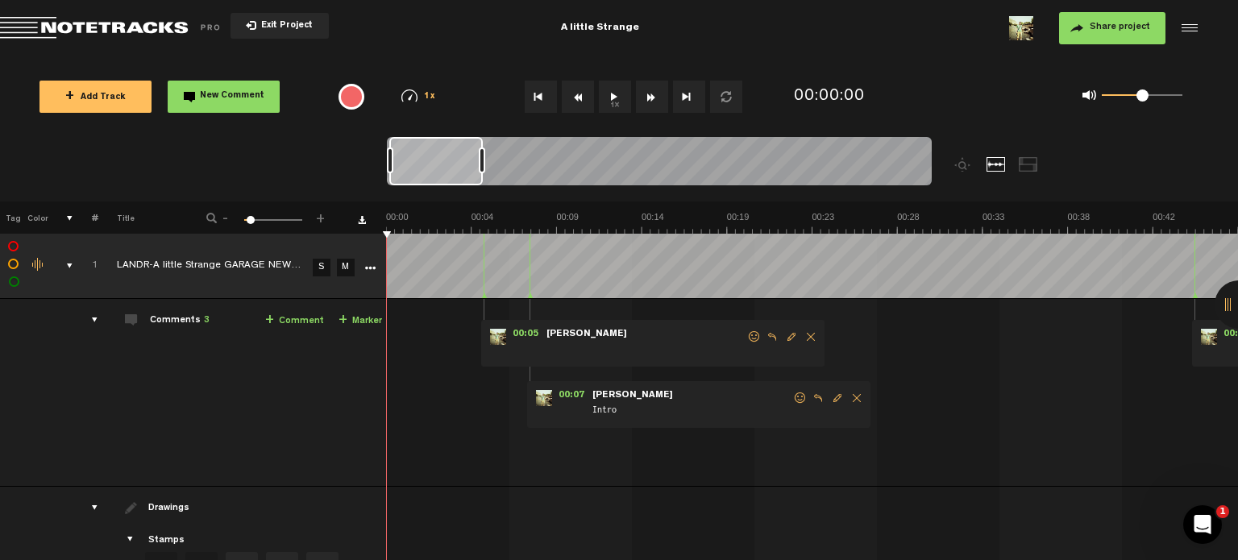
click at [1026, 157] on div at bounding box center [1028, 164] width 19 height 15
click at [1002, 157] on div at bounding box center [996, 164] width 19 height 15
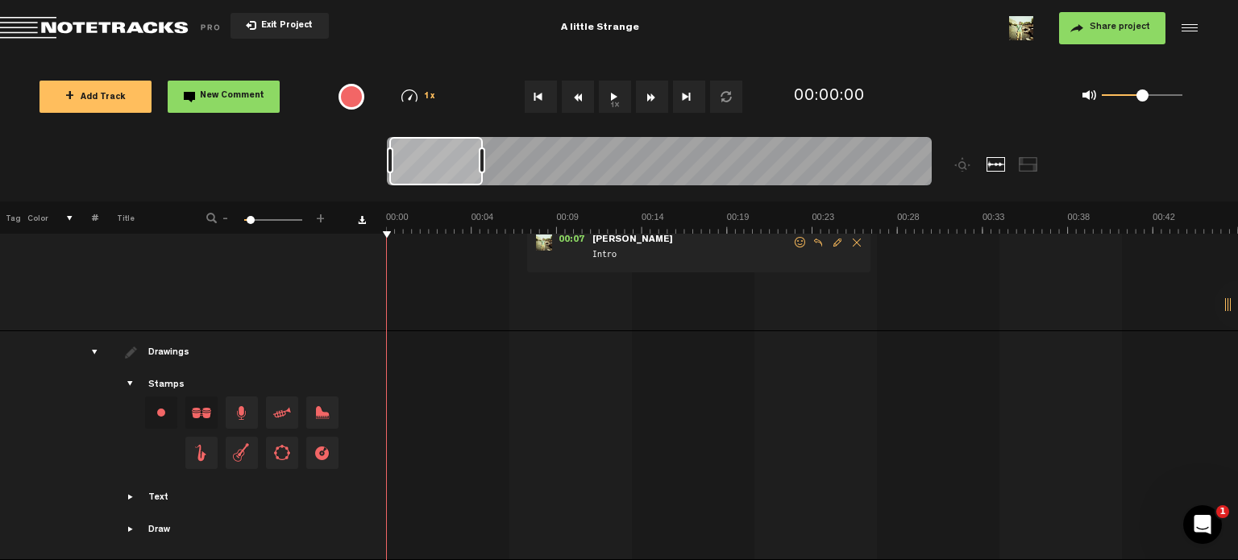
scroll to position [164, 0]
click at [132, 494] on span "Showcase text" at bounding box center [131, 497] width 13 height 13
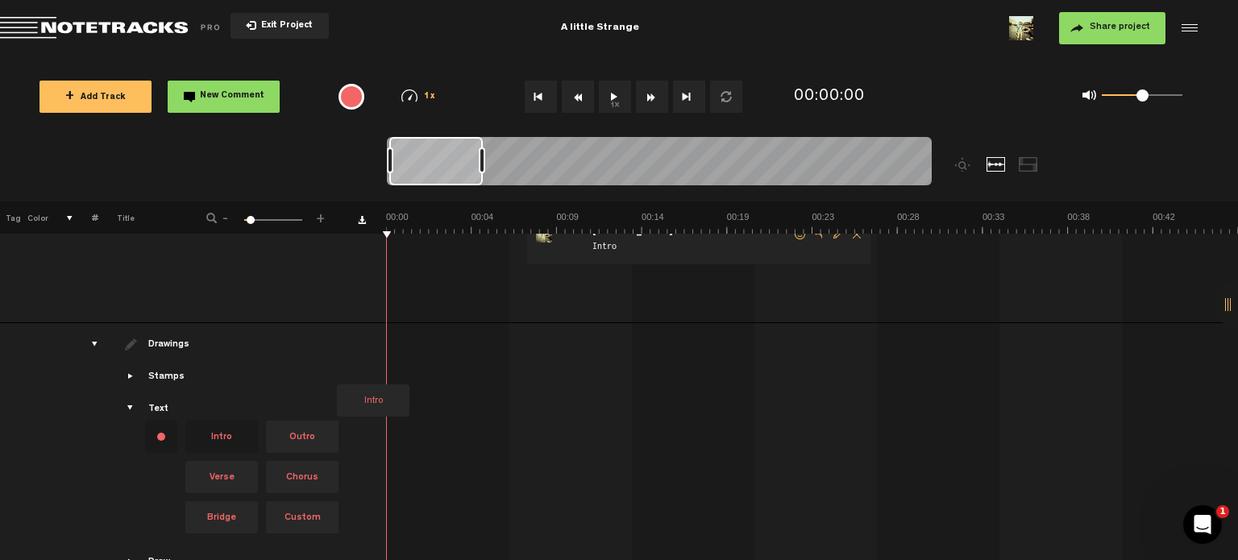
drag, startPoint x: 210, startPoint y: 436, endPoint x: 455, endPoint y: 296, distance: 282.3
click at [455, 296] on tbody "1 LANDR-A little Strange GARAGE NEW DRUMS-Warm-Low (1) S M Export to Headliner …" at bounding box center [619, 331] width 1239 height 522
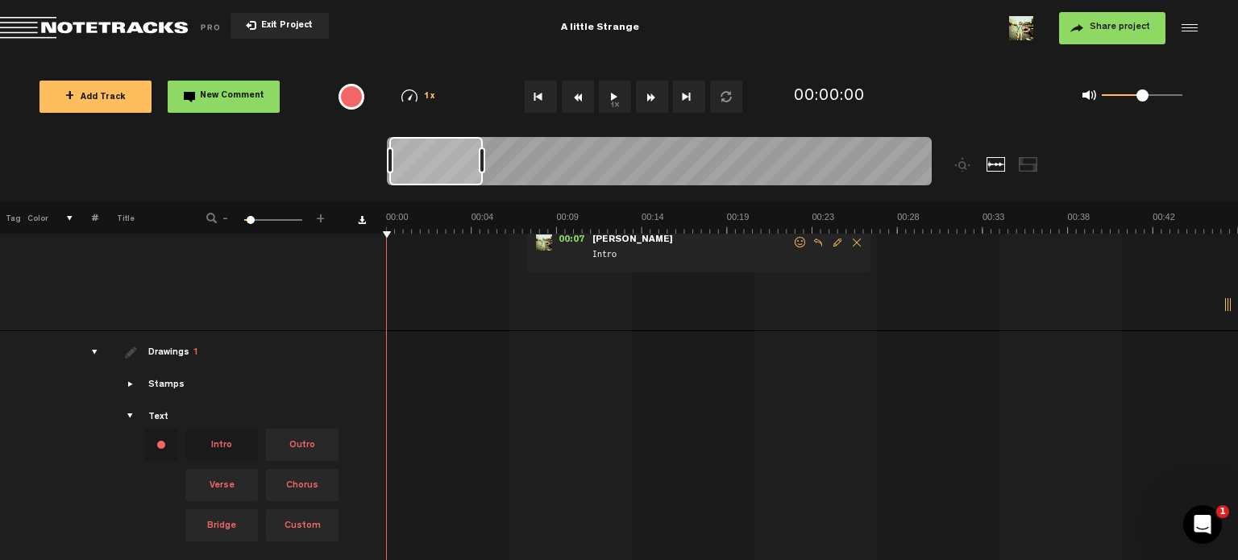
drag, startPoint x: 426, startPoint y: 370, endPoint x: 413, endPoint y: 249, distance: 121.6
click at [413, 249] on tbody "1 LANDR-A little Strange GARAGE NEW DRUMS-Warm-Low (1) S M Export to Headliner …" at bounding box center [619, 339] width 1239 height 522
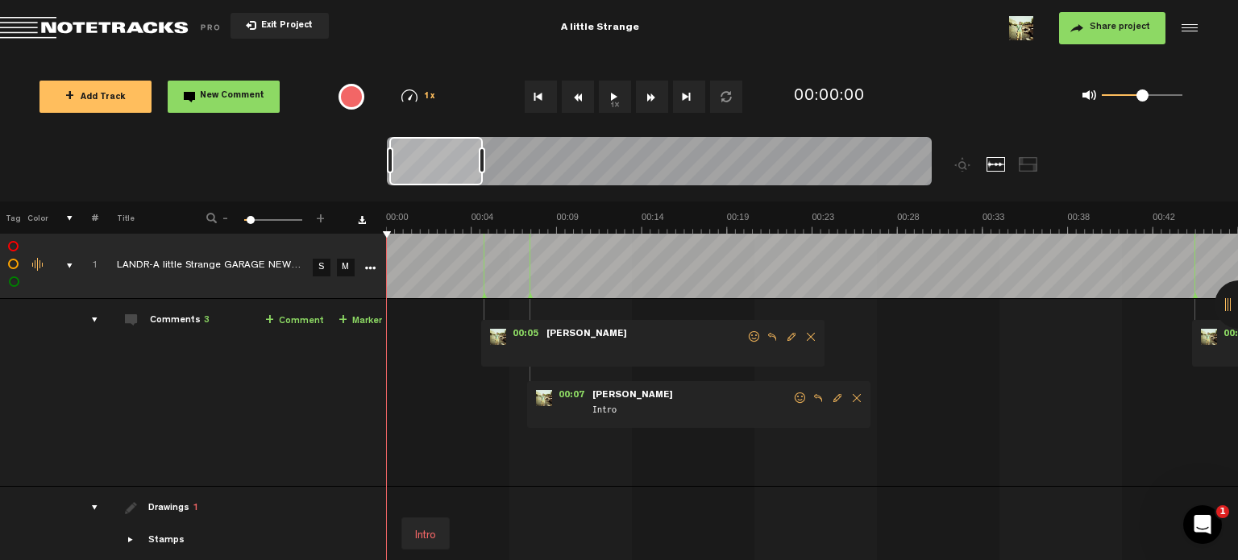
scroll to position [16, 0]
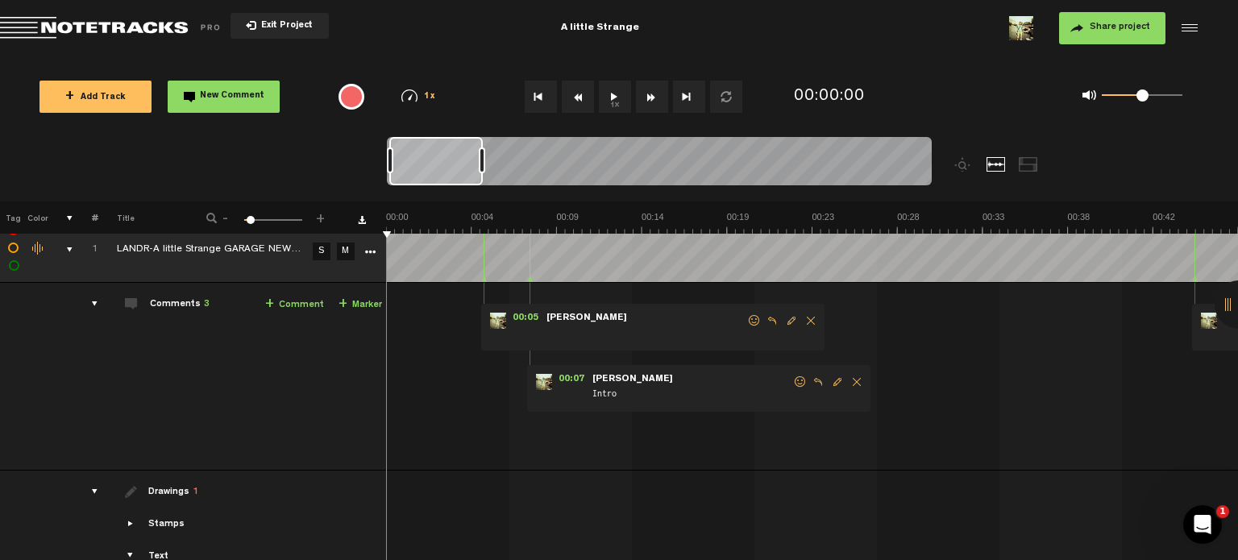
drag, startPoint x: 436, startPoint y: 528, endPoint x: 434, endPoint y: 340, distance: 187.8
click at [434, 340] on tbody "1 LANDR-A little Strange GARAGE NEW DRUMS-Warm-Low (1) S M Export to Headliner …" at bounding box center [619, 479] width 1239 height 522
click at [409, 314] on div "00:05 - NaN:NaN • [PERSON_NAME]: "" [PERSON_NAME] 00:07 - • [PERSON_NAME]: "Int…" at bounding box center [814, 383] width 850 height 174
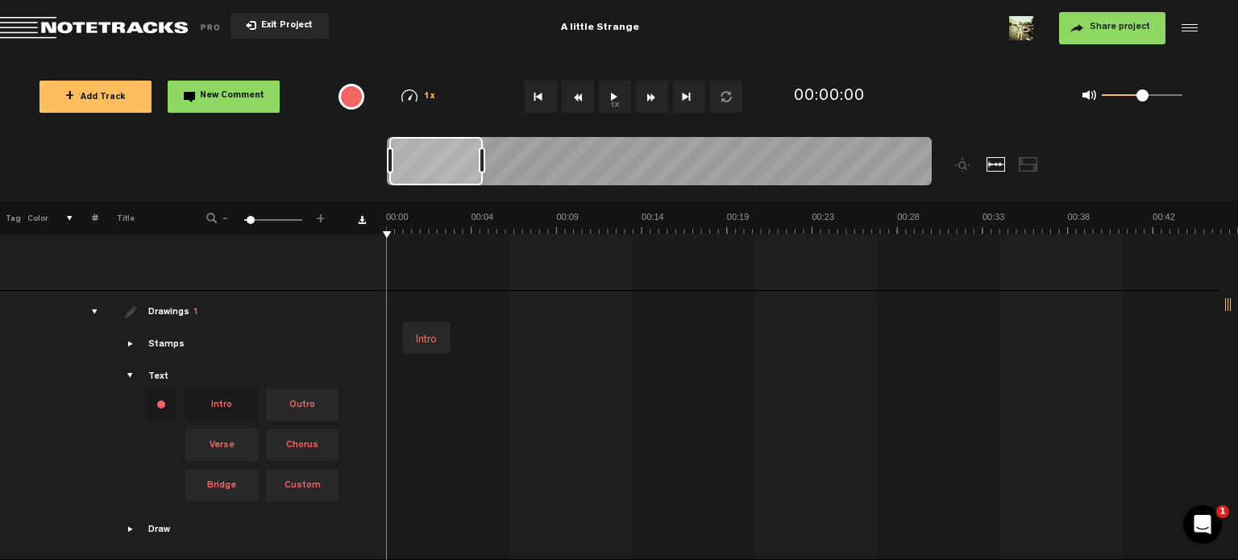
scroll to position [189, 0]
drag, startPoint x: 421, startPoint y: 336, endPoint x: 411, endPoint y: 346, distance: 13.7
click at [411, 346] on div "Intro" at bounding box center [416, 341] width 34 height 23
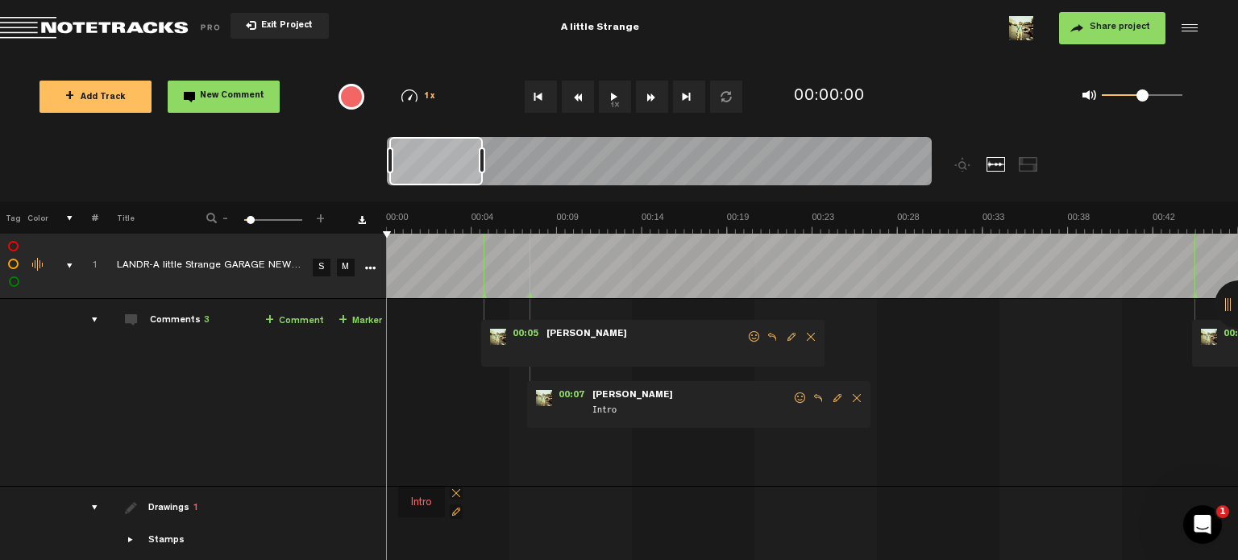
scroll to position [8, 0]
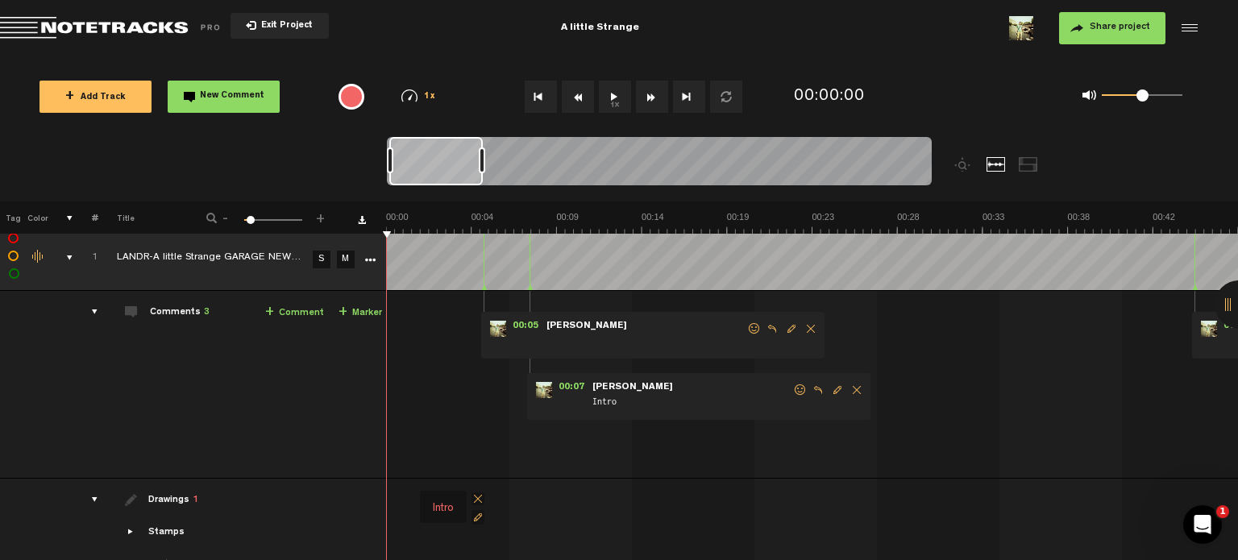
drag, startPoint x: 418, startPoint y: 534, endPoint x: 446, endPoint y: 509, distance: 38.2
click at [446, 509] on div "Intro" at bounding box center [443, 508] width 34 height 23
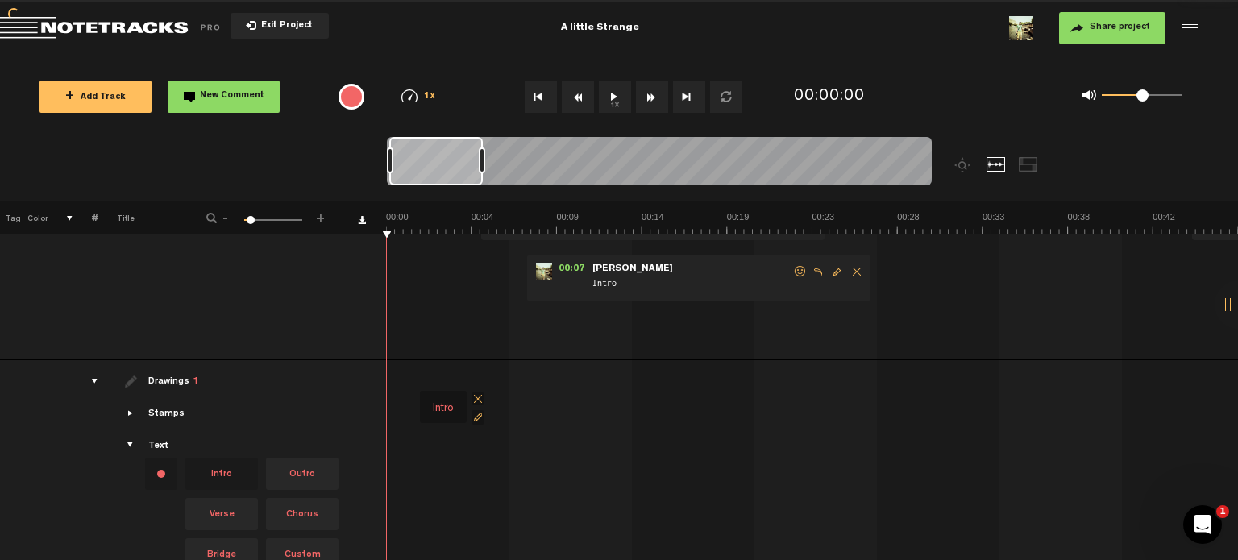
scroll to position [204, 0]
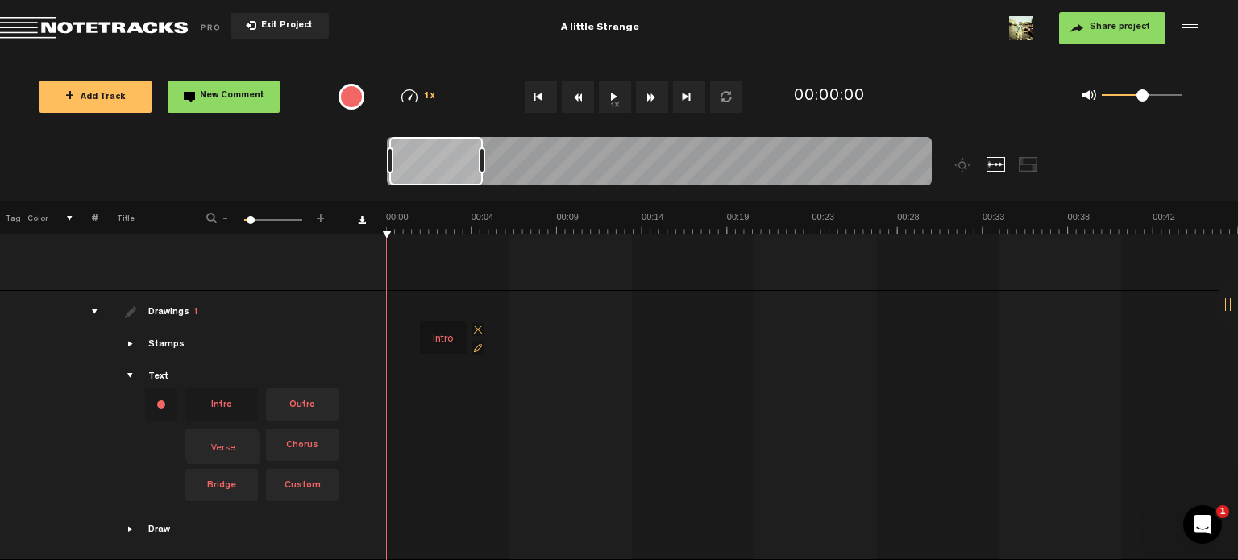
drag, startPoint x: 240, startPoint y: 434, endPoint x: 185, endPoint y: 373, distance: 82.2
click at [185, 384] on div "Intro Outro Verse Chorus Bridge Custom" at bounding box center [261, 444] width 161 height 121
drag, startPoint x: 297, startPoint y: 437, endPoint x: 538, endPoint y: 245, distance: 308.7
click at [538, 245] on tbody "1 LANDR-A little Strange GARAGE NEW DRUMS-Warm-Low (1) S M Export to Headliner …" at bounding box center [619, 299] width 1239 height 522
click at [548, 265] on div "00:05 - NaN:NaN • [PERSON_NAME]: "" [PERSON_NAME] 00:07 - • [PERSON_NAME]: "Int…" at bounding box center [814, 203] width 850 height 174
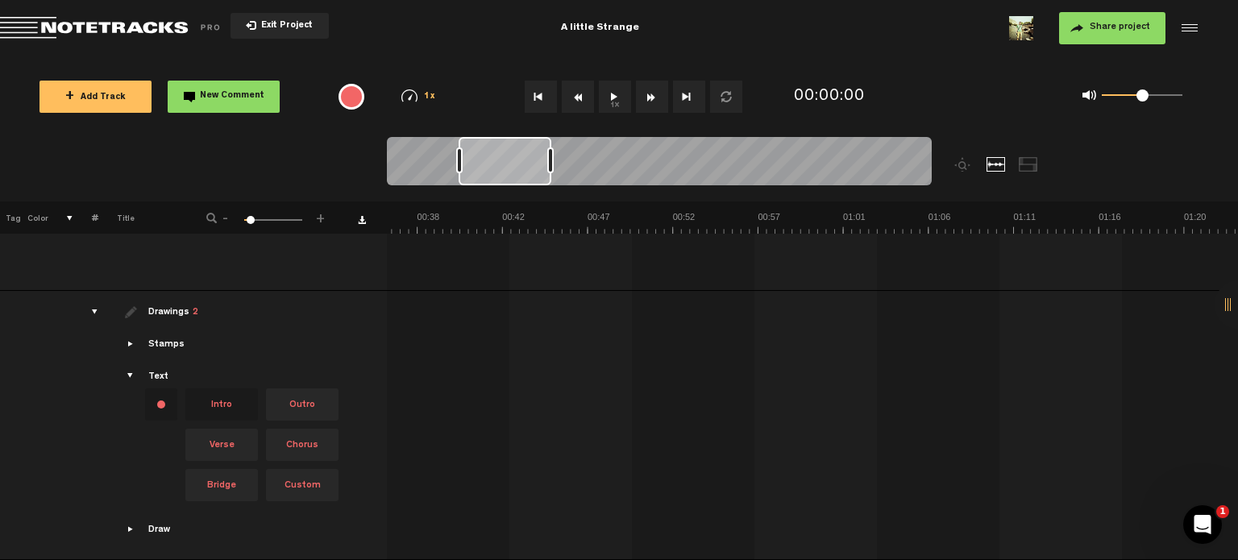
scroll to position [0, 0]
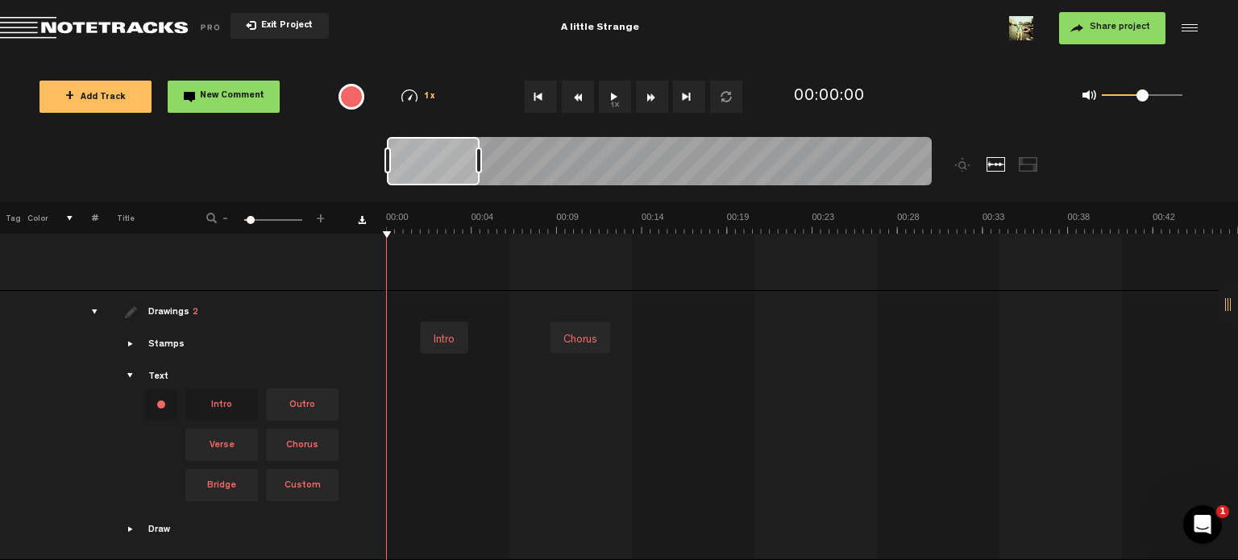
drag, startPoint x: 507, startPoint y: 156, endPoint x: 408, endPoint y: 156, distance: 99.1
click at [408, 156] on div at bounding box center [433, 161] width 93 height 48
click at [587, 331] on div "Chorus" at bounding box center [586, 342] width 47 height 23
drag, startPoint x: 584, startPoint y: 328, endPoint x: 695, endPoint y: 349, distance: 112.4
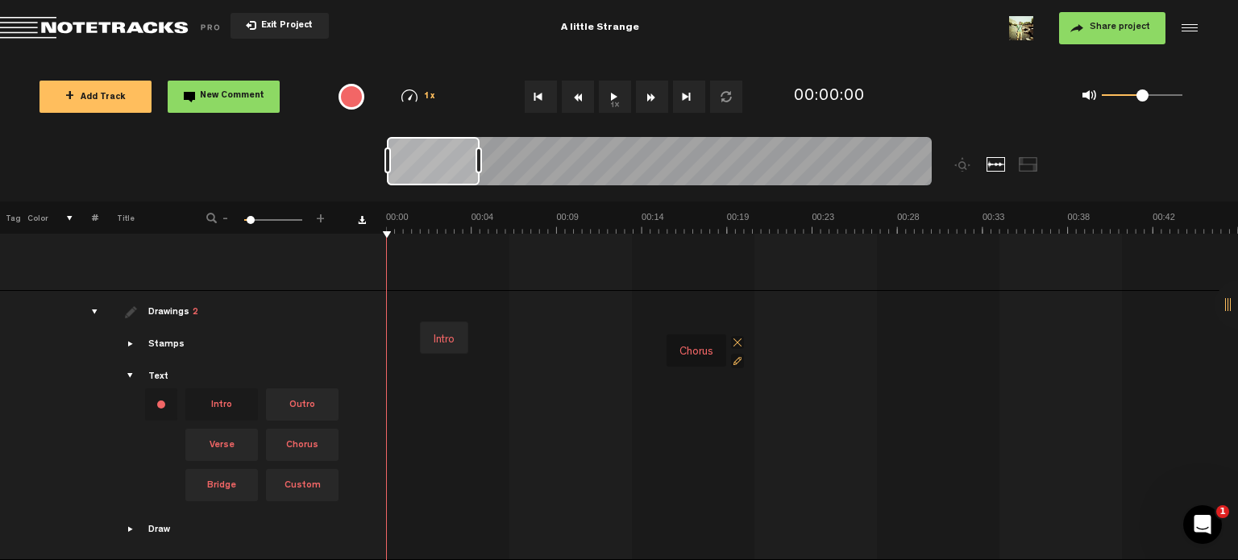
click at [695, 349] on div "Chorus" at bounding box center [696, 352] width 47 height 23
click at [609, 98] on button "1x" at bounding box center [615, 97] width 32 height 32
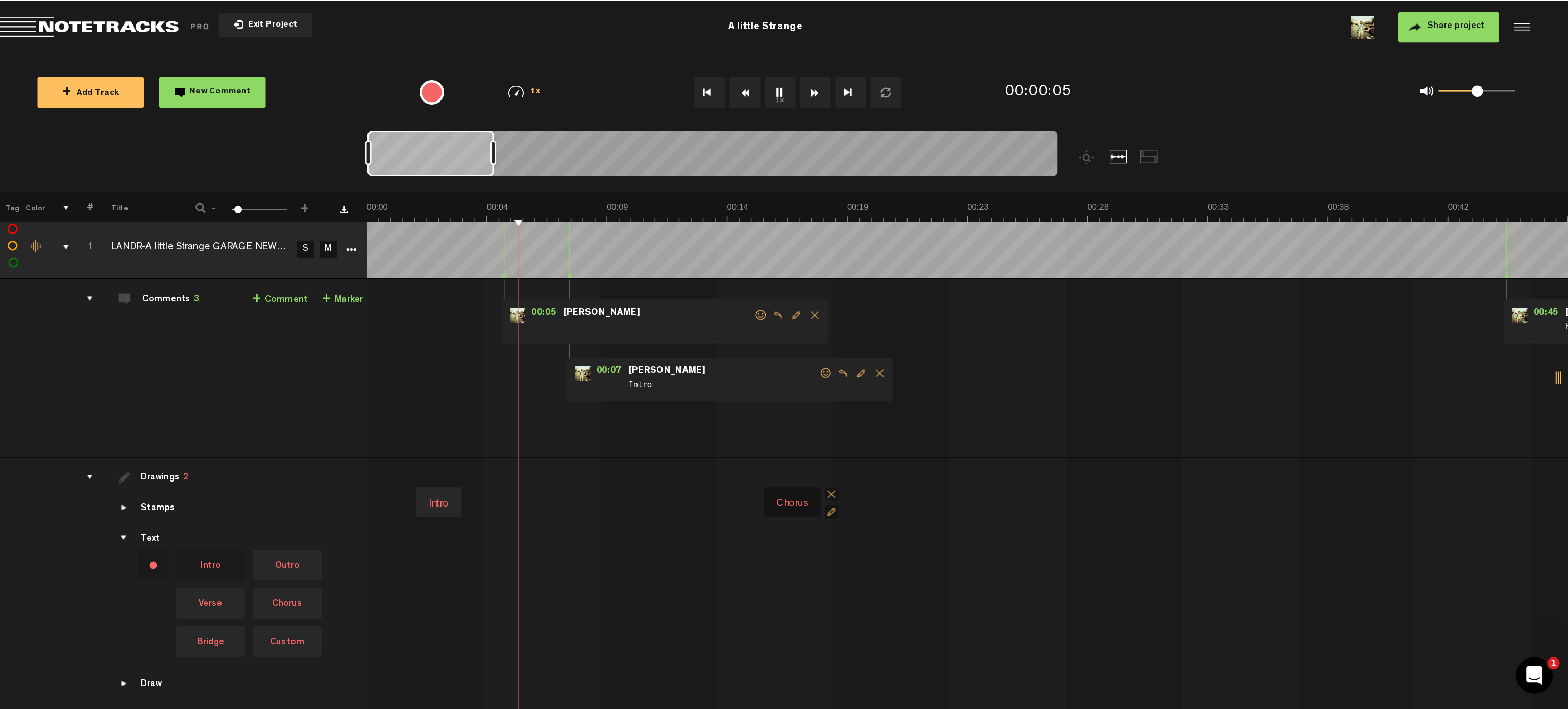
scroll to position [0, 0]
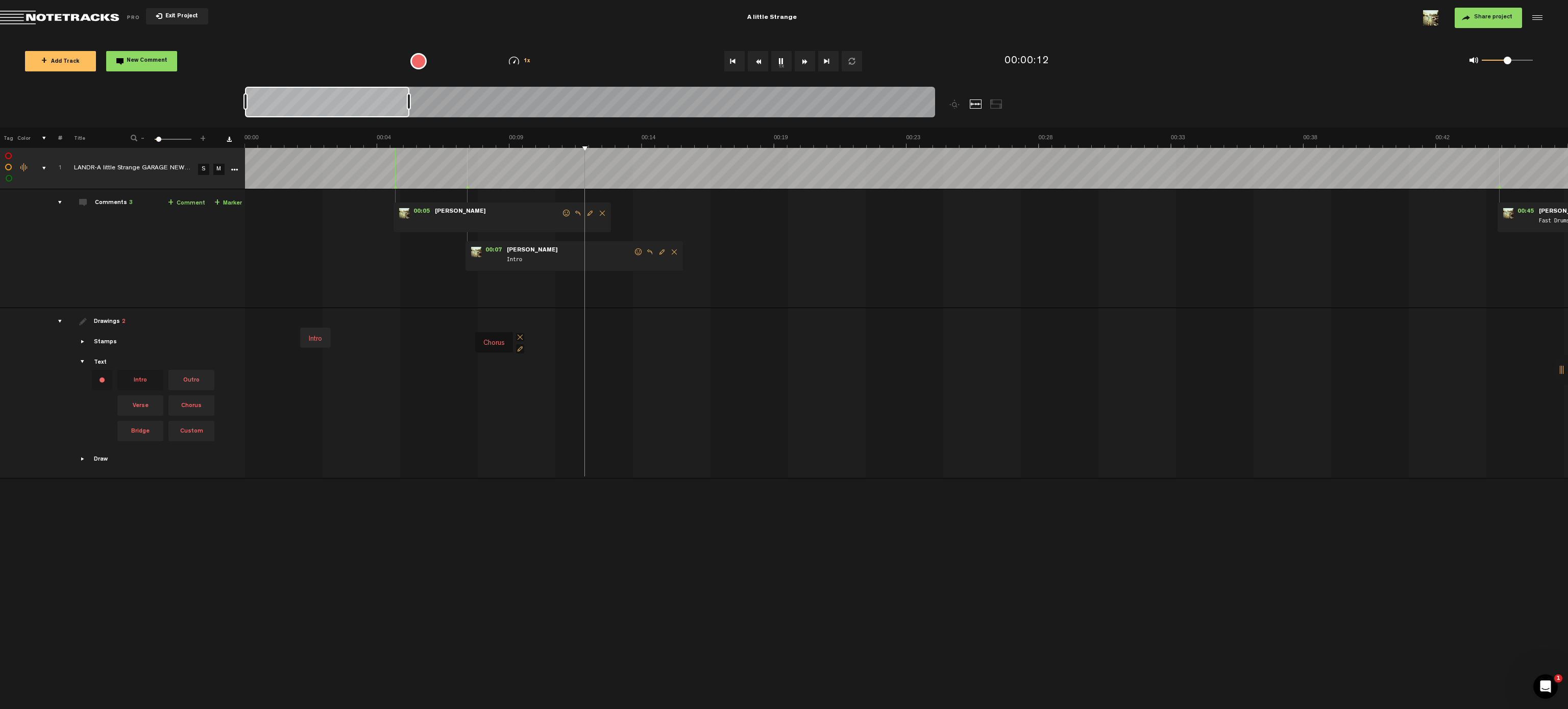
drag, startPoint x: 700, startPoint y: 334, endPoint x: 492, endPoint y: 338, distance: 208.0
click at [492, 338] on div "Chorus" at bounding box center [494, 343] width 30 height 15
drag, startPoint x: 322, startPoint y: 338, endPoint x: 267, endPoint y: 342, distance: 55.1
click at [267, 342] on div "Intro" at bounding box center [262, 343] width 22 height 15
drag, startPoint x: 271, startPoint y: 338, endPoint x: 283, endPoint y: 334, distance: 12.6
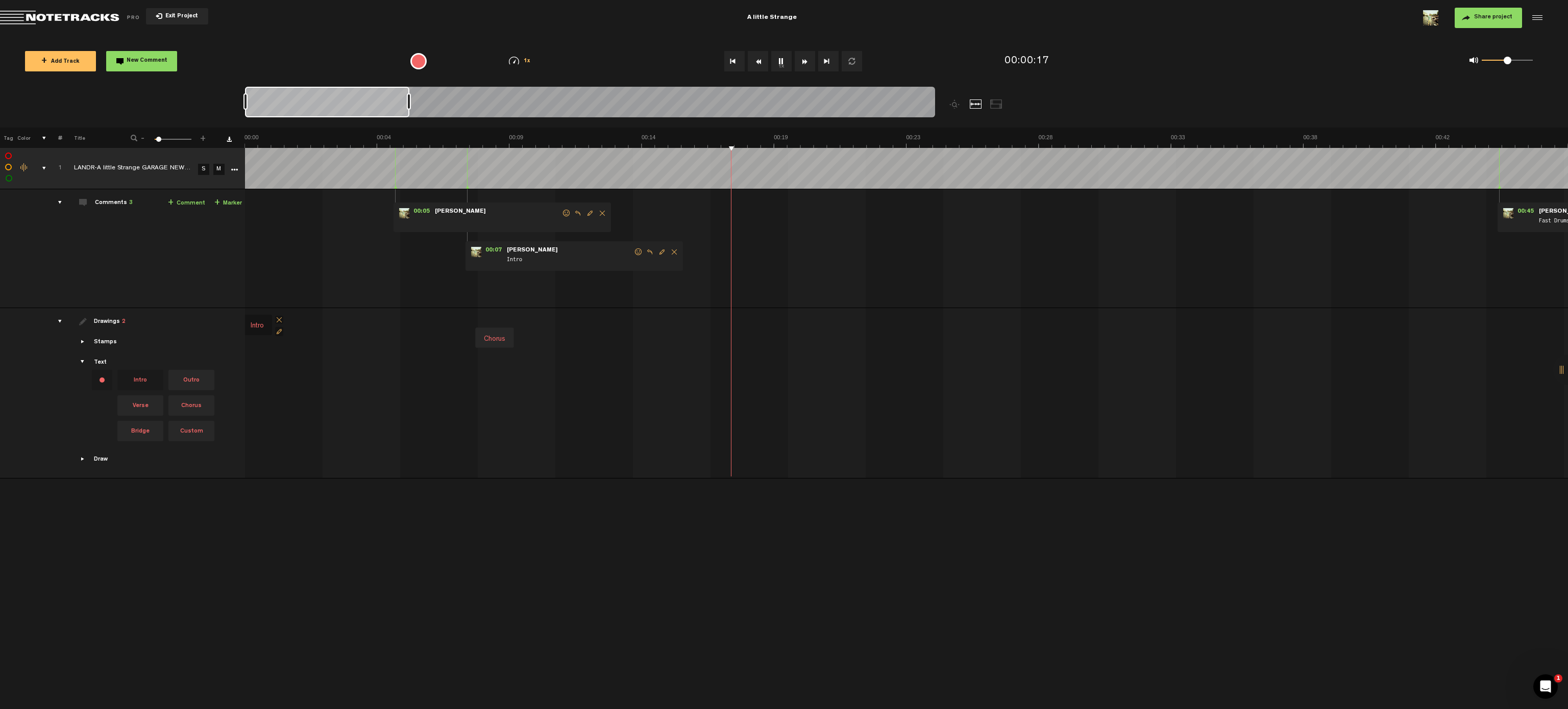
click at [247, 325] on div "Intro" at bounding box center [257, 326] width 22 height 15
drag, startPoint x: 129, startPoint y: 410, endPoint x: 1501, endPoint y: 277, distance: 1378.4
click at [783, 277] on tbody "1 LANDR-A little Strange GARAGE NEW DRUMS-Warm-Low (1) S M Export to Headliner …" at bounding box center [784, 313] width 1569 height 330
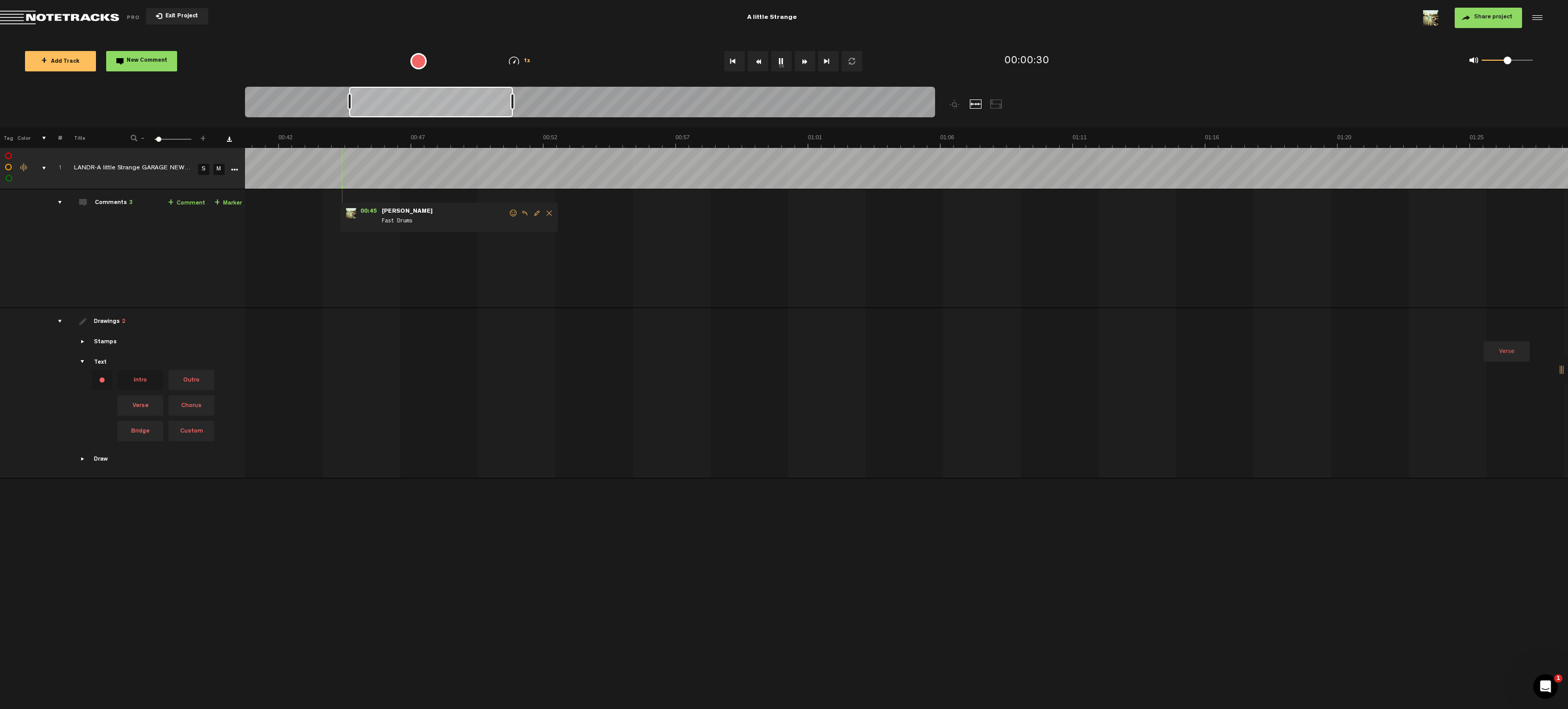
scroll to position [0, 725]
drag, startPoint x: 382, startPoint y: 99, endPoint x: 486, endPoint y: 115, distance: 105.2
click at [486, 115] on div at bounding box center [431, 102] width 164 height 30
drag, startPoint x: 483, startPoint y: 99, endPoint x: 550, endPoint y: 104, distance: 67.2
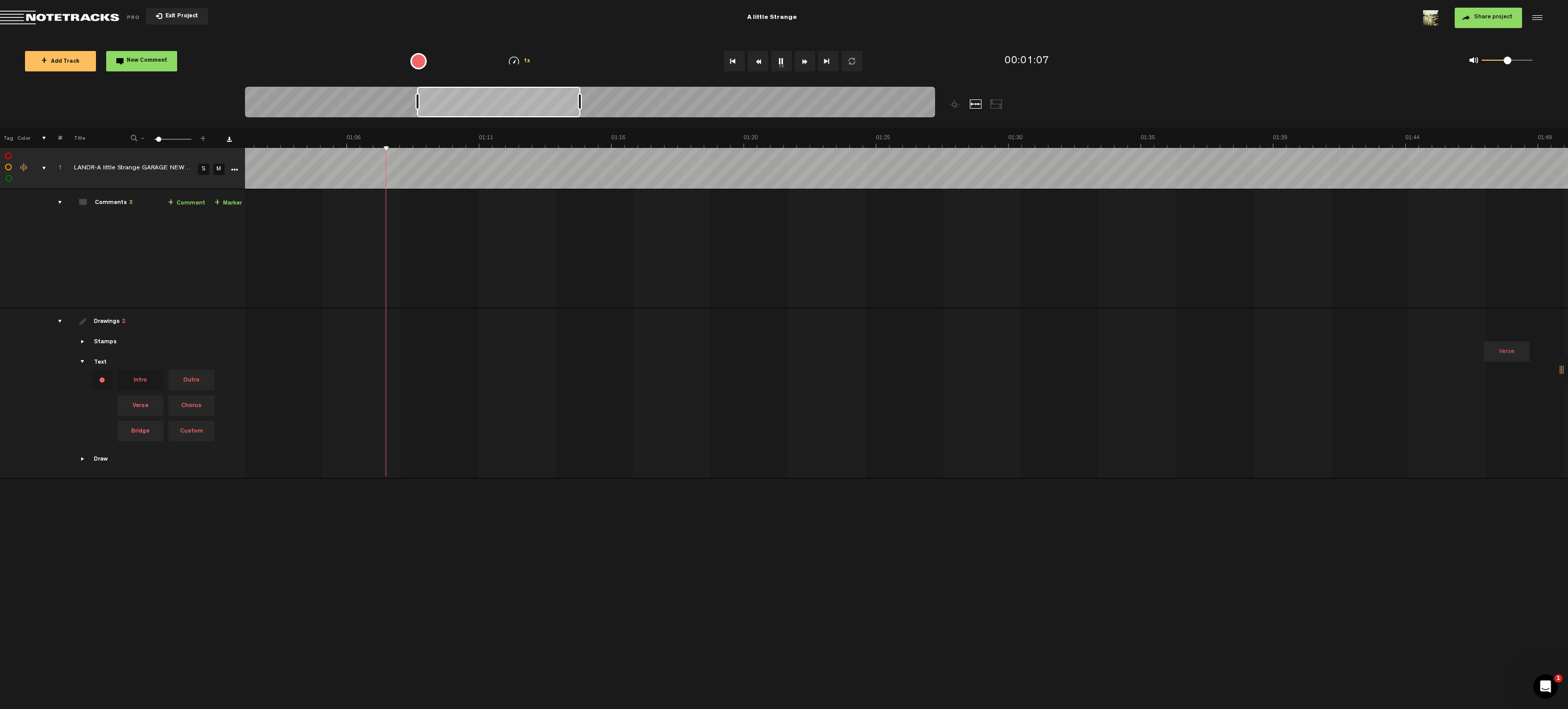
click at [550, 104] on div at bounding box center [499, 102] width 163 height 30
drag, startPoint x: 143, startPoint y: 430, endPoint x: 933, endPoint y: 303, distance: 800.1
click at [783, 303] on tbody "1 LANDR-A little Strange GARAGE NEW DRUMS-Warm-Low (1) S M Export to Headliner …" at bounding box center [784, 313] width 1569 height 330
click at [783, 293] on td "1 LANDR-A little Strange GARAGE NEW DRUMS-Warm-Low (1) S M LANDR-A little Stran…" at bounding box center [907, 249] width 1324 height 119
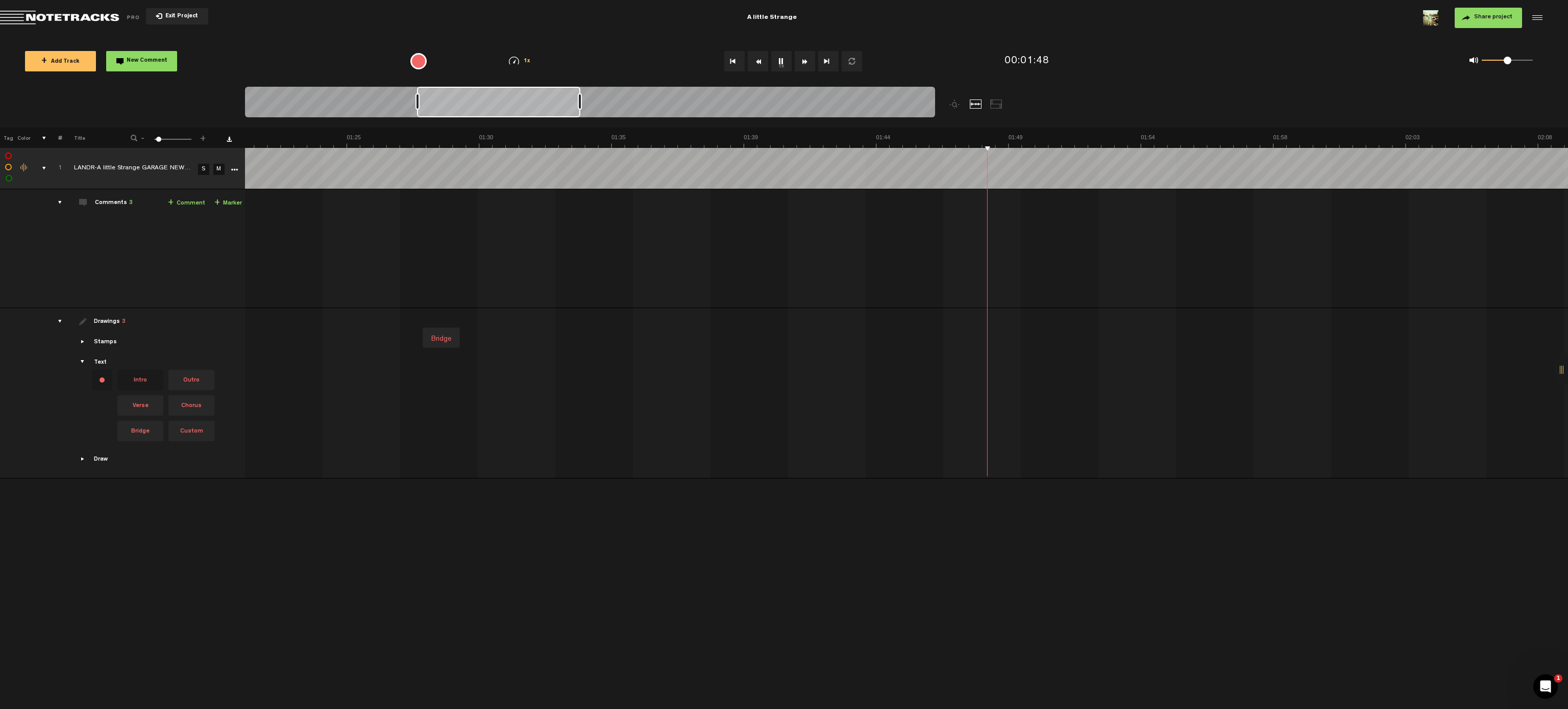
scroll to position [0, 2085]
drag, startPoint x: 489, startPoint y: 107, endPoint x: 546, endPoint y: 108, distance: 57.0
click at [546, 108] on div at bounding box center [509, 102] width 163 height 30
click at [641, 103] on div at bounding box center [590, 104] width 690 height 34
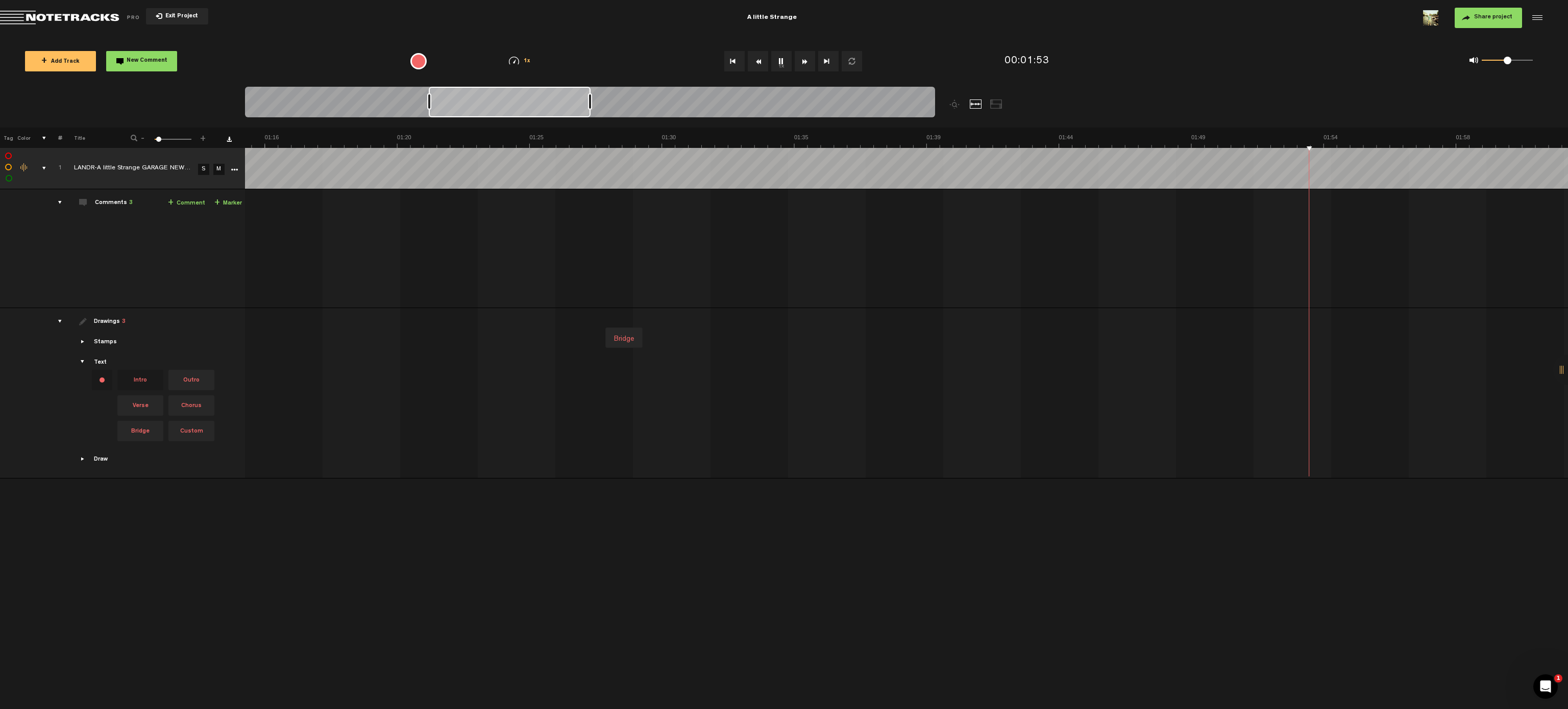
scroll to position [0, 2097]
click at [605, 101] on div at bounding box center [590, 104] width 690 height 34
click at [625, 104] on div at bounding box center [590, 104] width 690 height 34
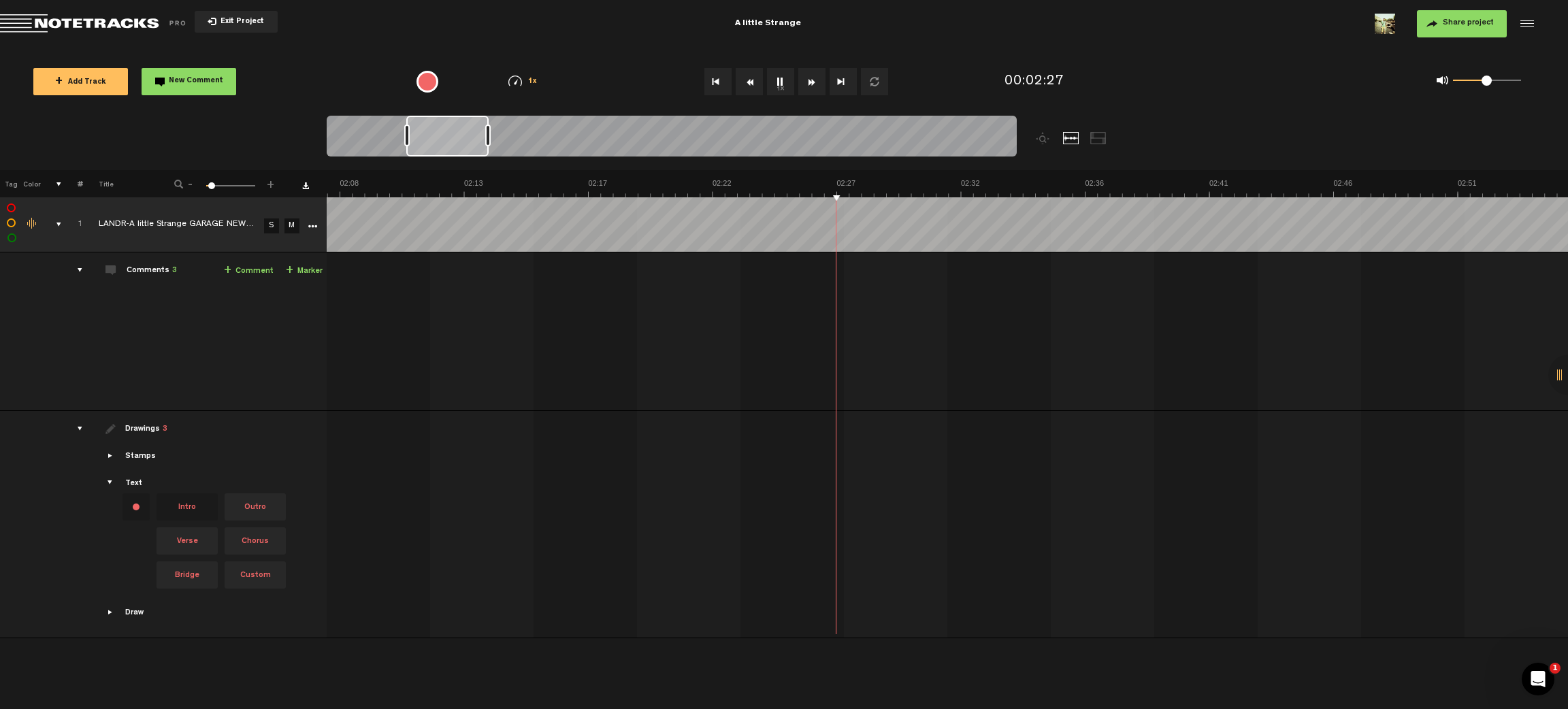
scroll to position [0, 3357]
drag, startPoint x: 593, startPoint y: 135, endPoint x: 434, endPoint y: 136, distance: 159.0
click at [434, 136] on div at bounding box center [454, 136] width 83 height 41
drag, startPoint x: 187, startPoint y: 542, endPoint x: 840, endPoint y: 415, distance: 665.2
click at [840, 415] on tr "Drawings 3 Stamps Text Intro +" at bounding box center [784, 524] width 1569 height 227
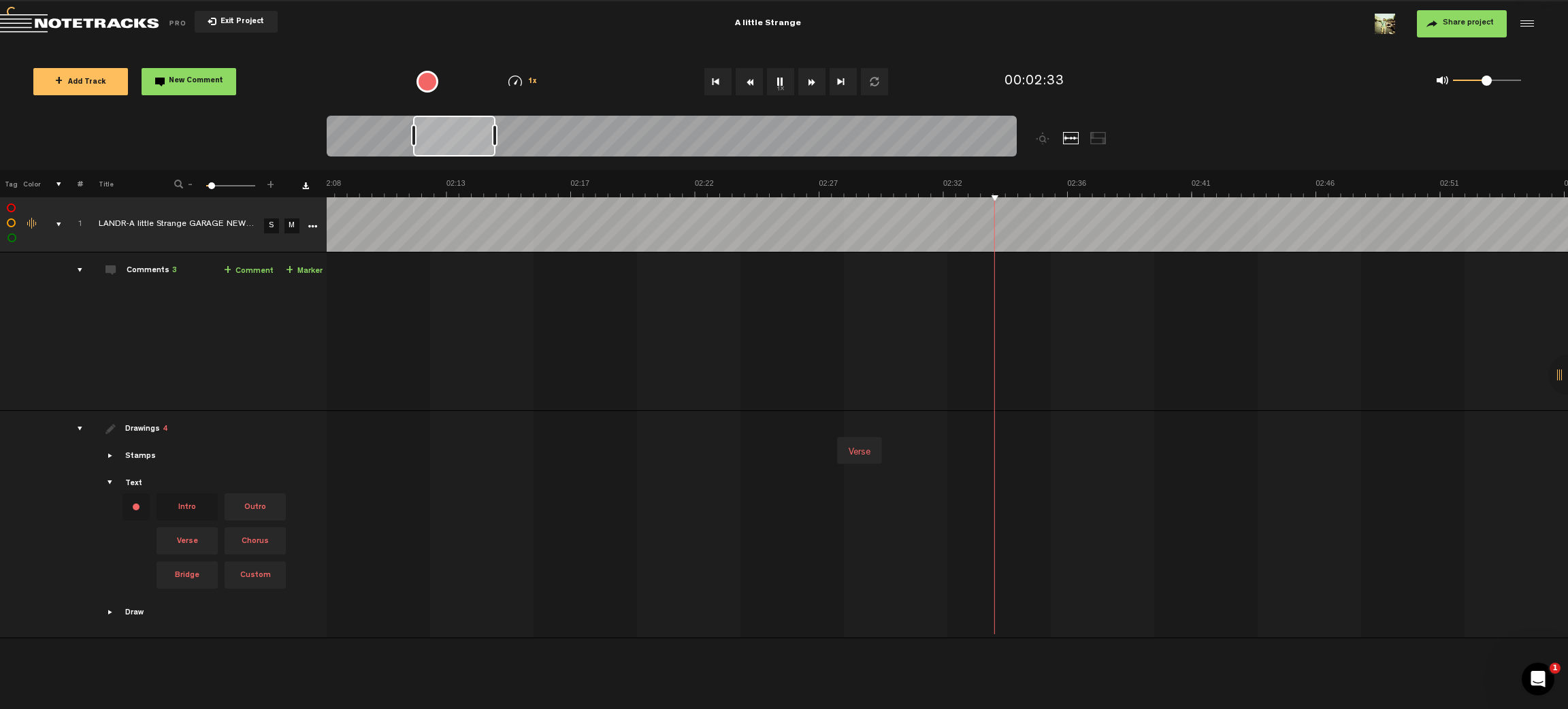
click at [840, 415] on td "Intro Chorus Bridge Verse" at bounding box center [947, 524] width 1242 height 227
click at [1044, 282] on td "1 LANDR-A little Strange GARAGE NEW DRUMS-Warm-Low (1) S M LANDR-A little Stran…" at bounding box center [947, 332] width 1242 height 159
drag, startPoint x: 514, startPoint y: 132, endPoint x: 652, endPoint y: 128, distance: 138.1
click at [653, 128] on div at bounding box center [643, 136] width 83 height 41
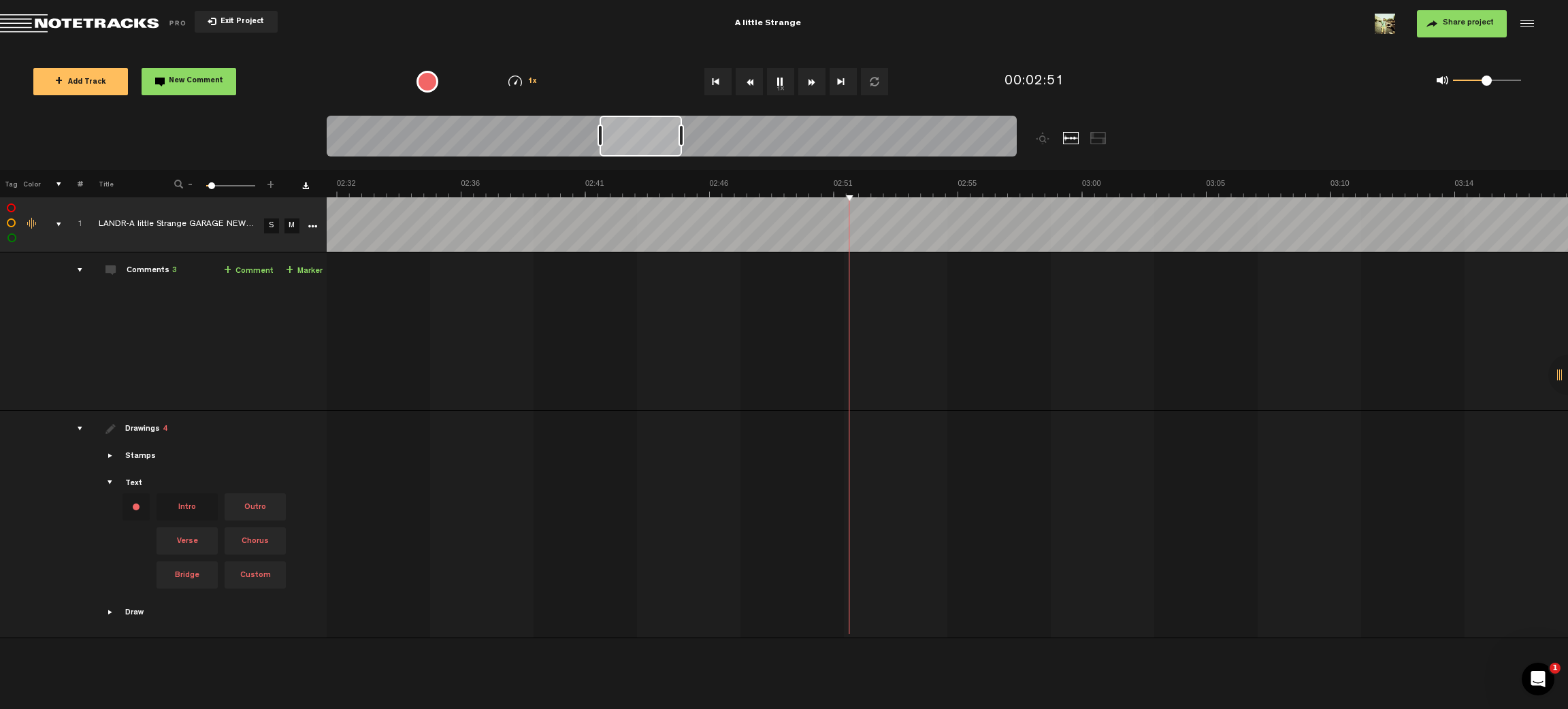
click at [775, 84] on button "1x" at bounding box center [780, 82] width 27 height 27
